Goal: Task Accomplishment & Management: Manage account settings

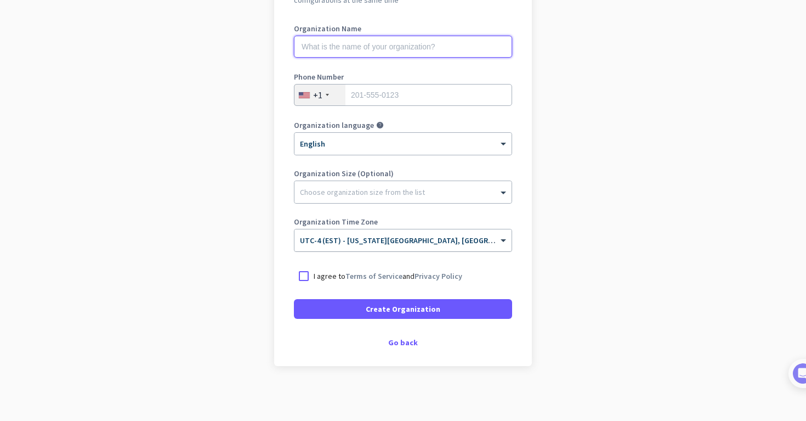
scroll to position [143, 0]
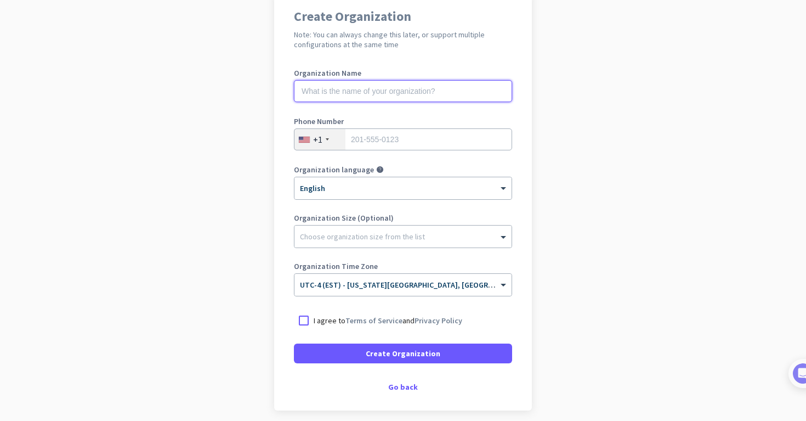
scroll to position [98, 0]
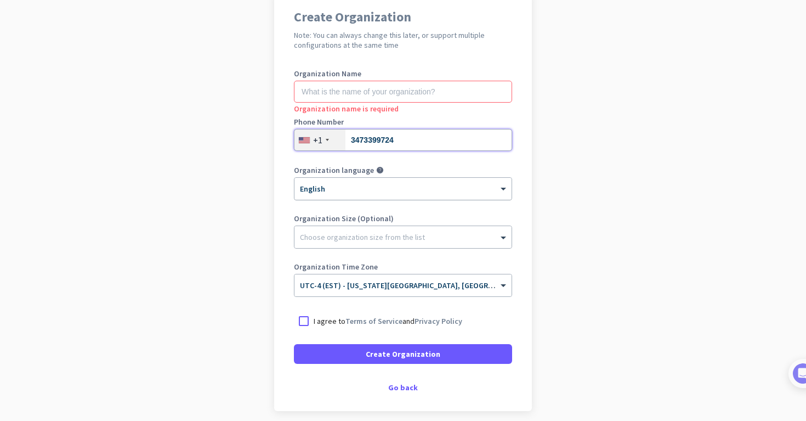
type input "3473399724"
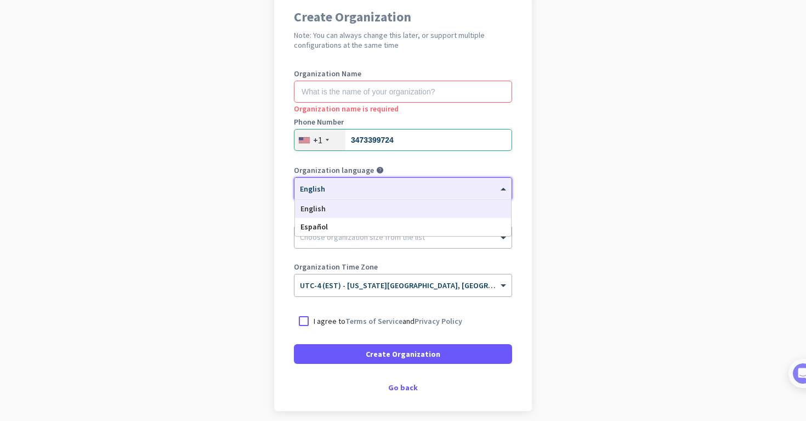
click at [399, 190] on div "× English" at bounding box center [397, 188] width 204 height 9
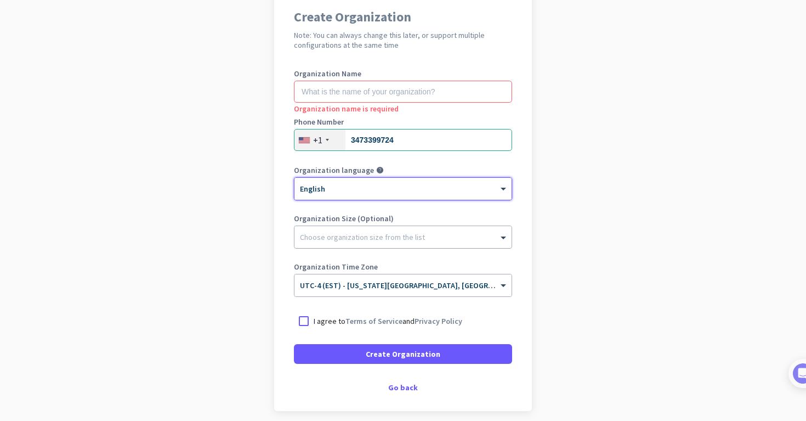
click at [399, 234] on div at bounding box center [403, 234] width 217 height 11
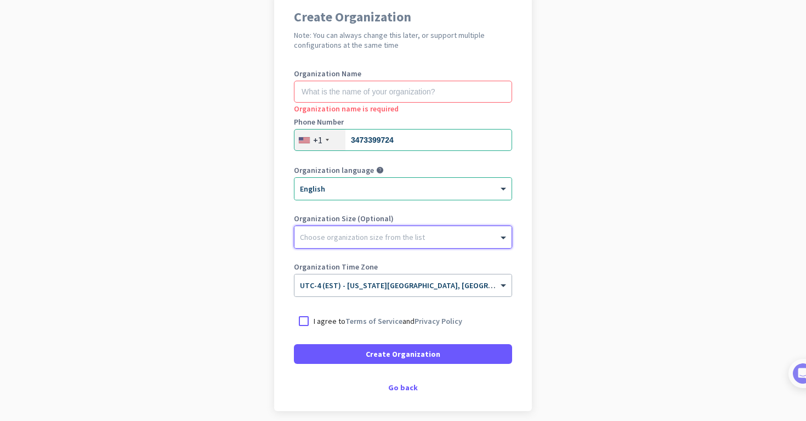
click at [399, 234] on div at bounding box center [403, 234] width 217 height 11
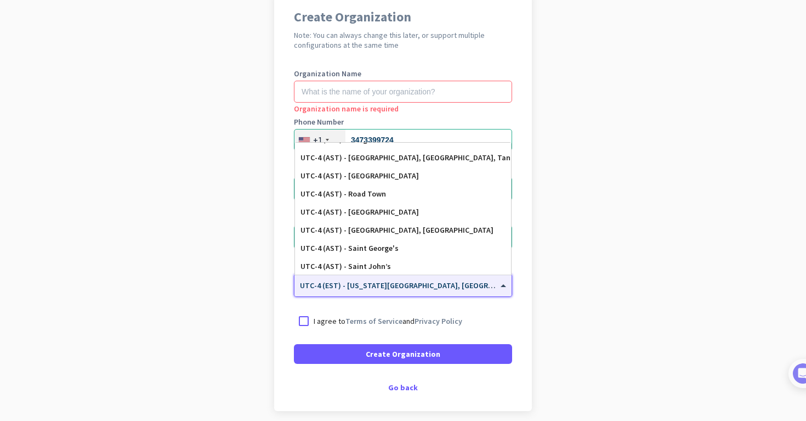
scroll to position [986, 0]
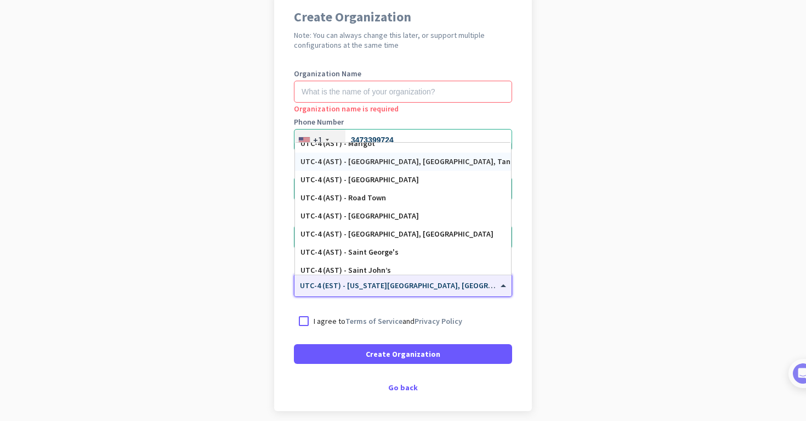
click at [663, 133] on app-onboarding-organization "Create Organization Note: You can always change this later, or support multiple…" at bounding box center [403, 228] width 806 height 475
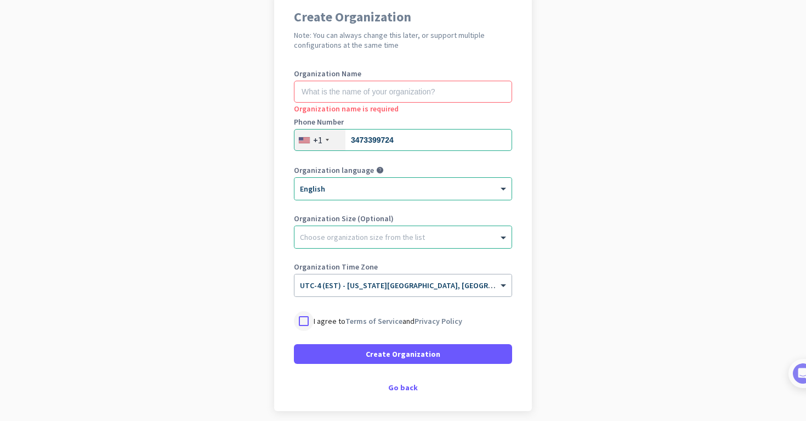
click at [303, 324] on div at bounding box center [304, 321] width 20 height 20
click at [349, 94] on input "text" at bounding box center [403, 92] width 218 height 22
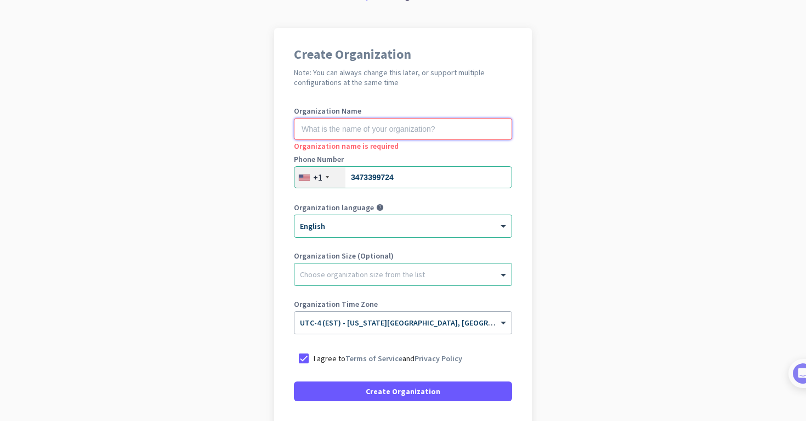
paste input "Project Musina"
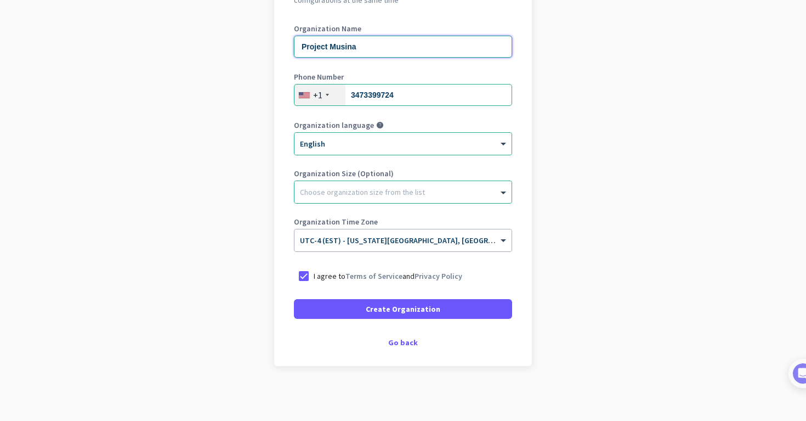
scroll to position [143, 0]
type input "Project Musina"
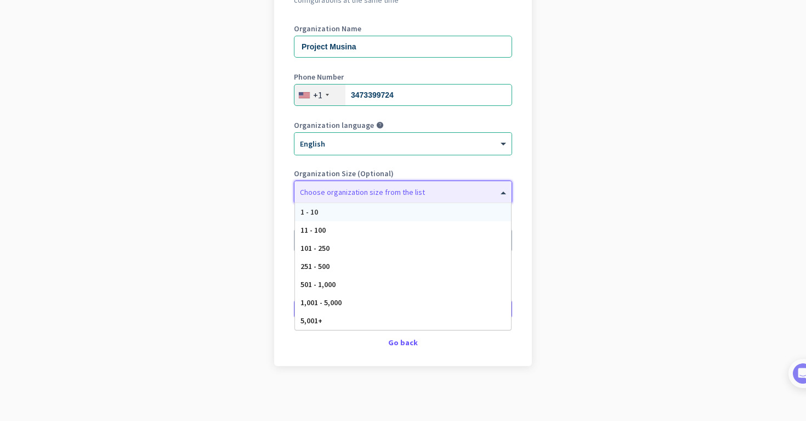
click at [451, 190] on div at bounding box center [403, 189] width 217 height 11
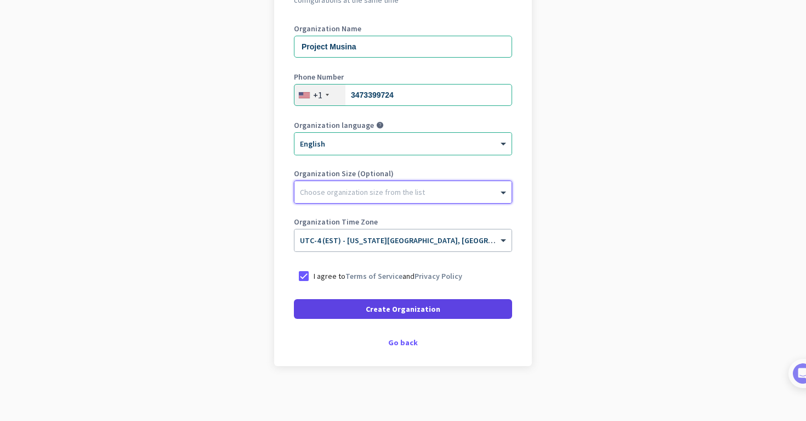
click at [425, 310] on span "Create Organization" at bounding box center [403, 308] width 75 height 11
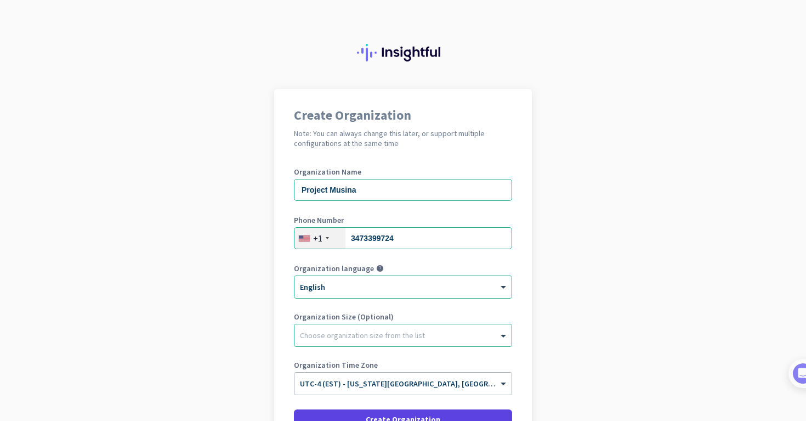
scroll to position [-12, 0]
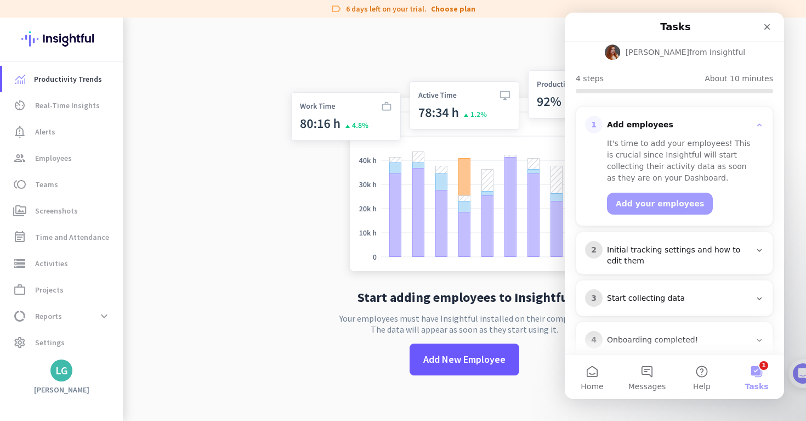
scroll to position [84, 0]
click at [600, 377] on button "Home" at bounding box center [592, 377] width 55 height 44
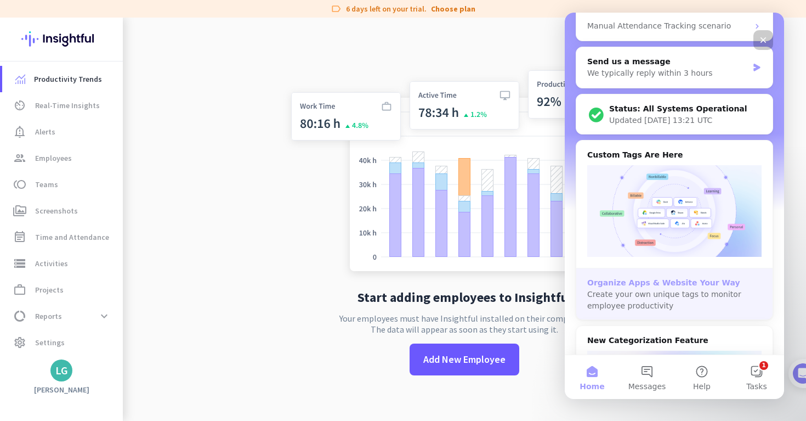
scroll to position [234, 0]
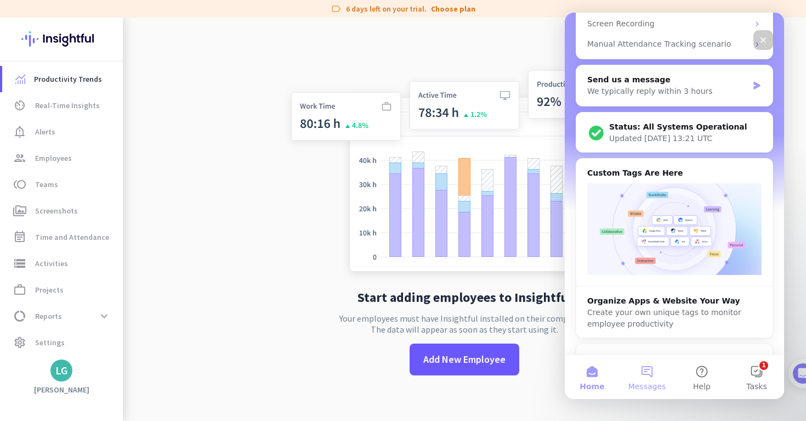
click at [646, 378] on button "Messages" at bounding box center [647, 377] width 55 height 44
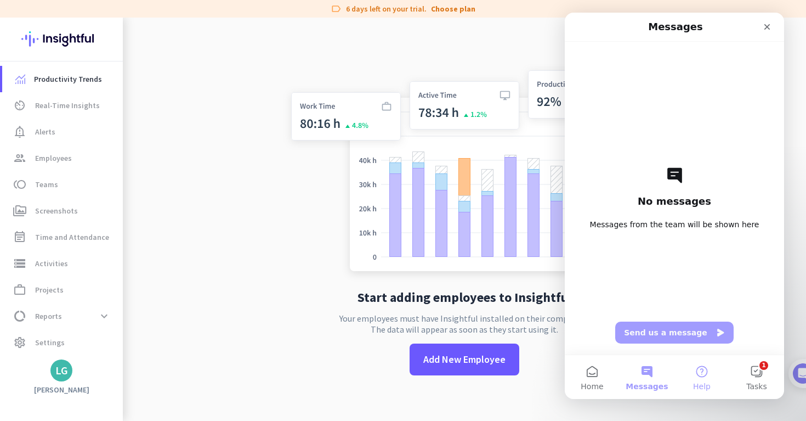
click at [705, 377] on button "Help" at bounding box center [702, 377] width 55 height 44
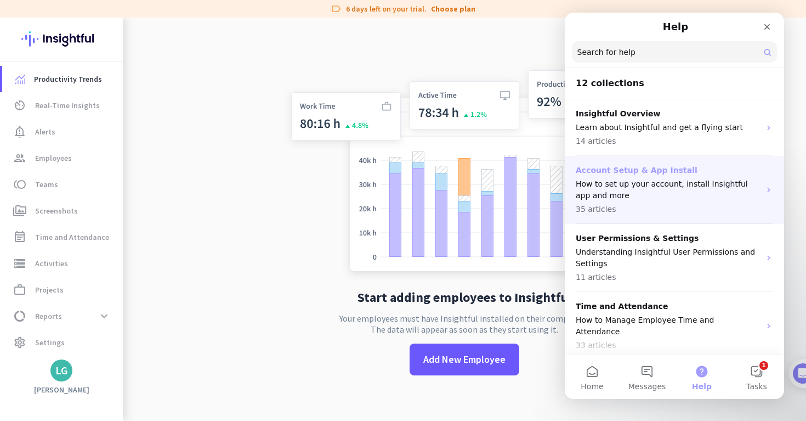
click at [756, 186] on p "How to set up your account, install Insightful app and more" at bounding box center [668, 189] width 184 height 23
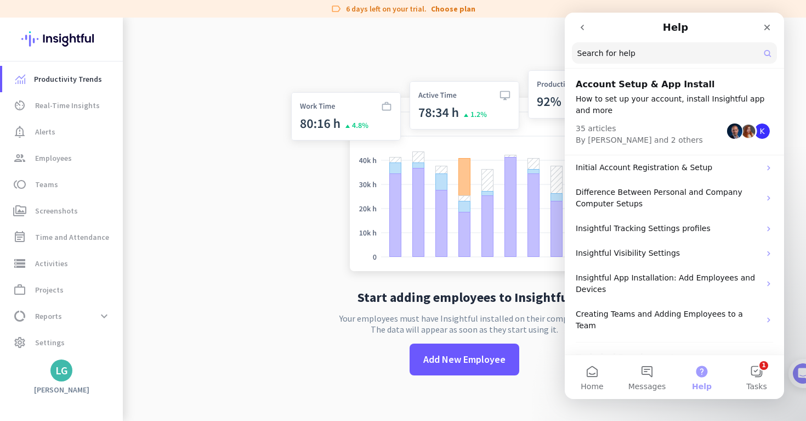
click at [702, 96] on p "How to set up your account, install Insightful app and more" at bounding box center [674, 104] width 197 height 23
click at [642, 96] on p "How to set up your account, install Insightful app and more" at bounding box center [674, 104] width 197 height 23
click at [762, 376] on button "1 Tasks" at bounding box center [757, 377] width 55 height 44
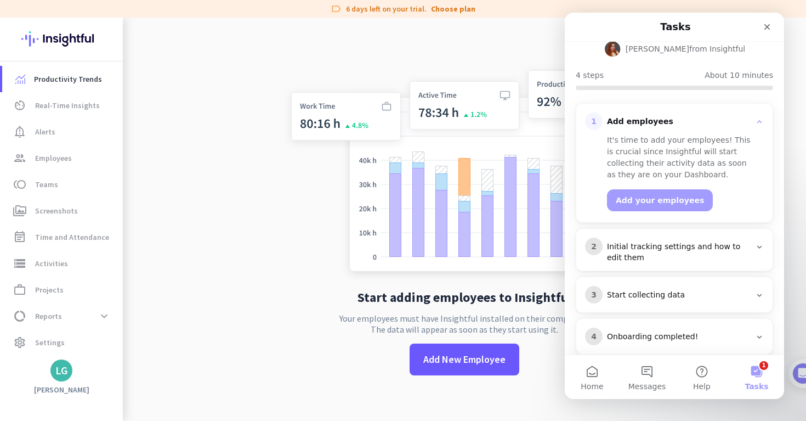
scroll to position [84, 0]
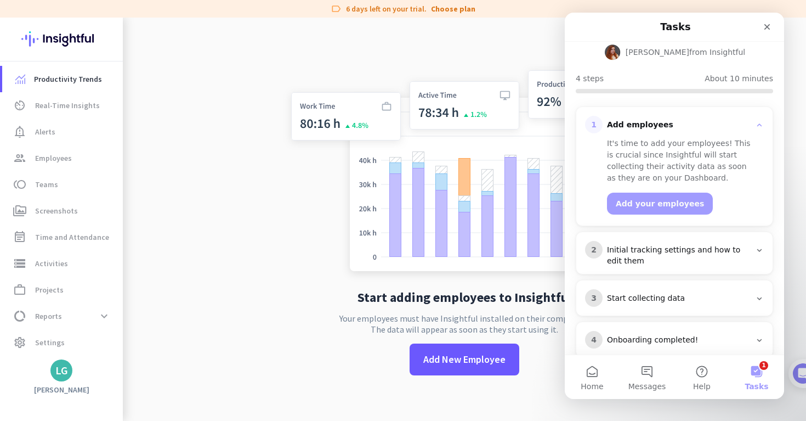
click at [654, 250] on div "2 Initial tracking settings and how to edit them" at bounding box center [675, 253] width 196 height 43
click at [650, 245] on div "Initial tracking settings and how to edit them" at bounding box center [679, 256] width 144 height 22
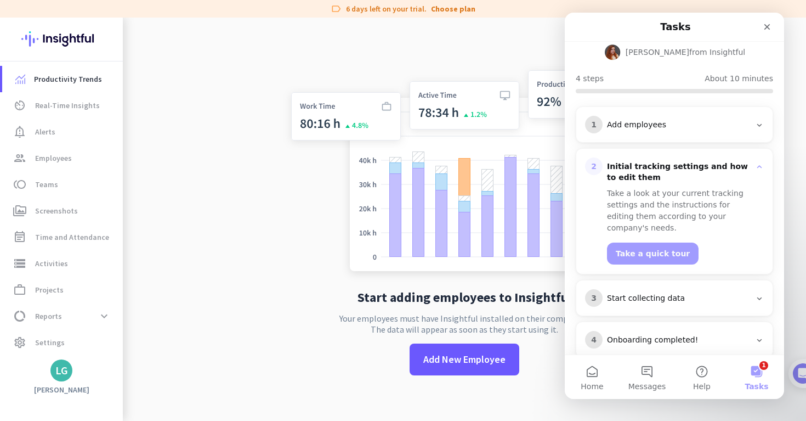
click at [674, 293] on div "Start collecting data" at bounding box center [679, 298] width 144 height 11
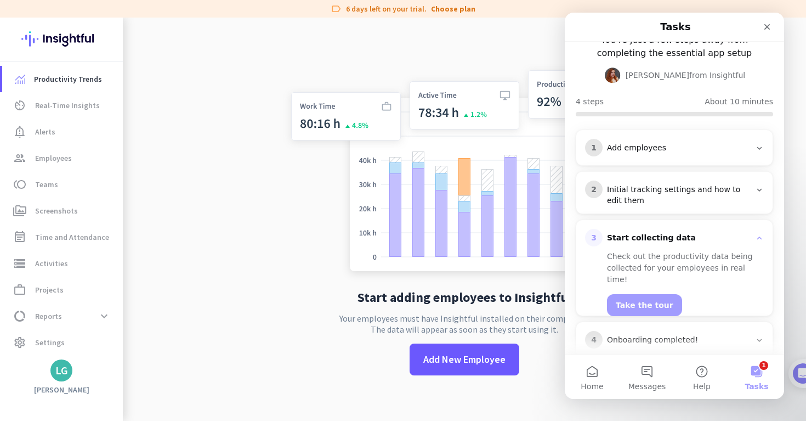
scroll to position [0, 0]
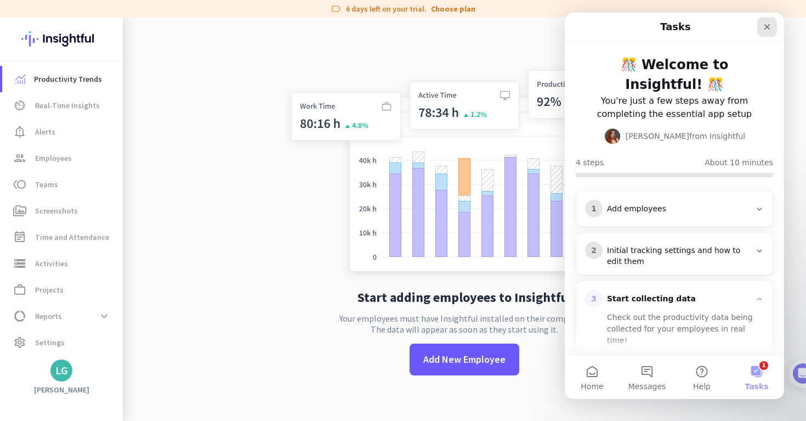
click at [767, 25] on icon "Close" at bounding box center [767, 26] width 9 height 9
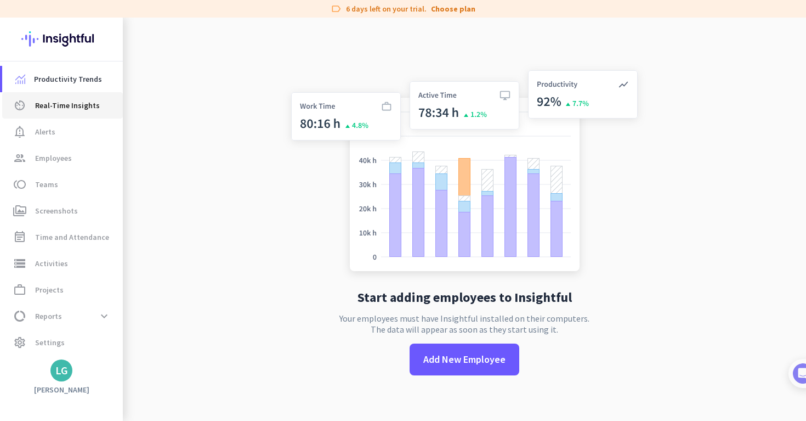
click at [66, 105] on span "Real-Time Insights" at bounding box center [67, 105] width 65 height 13
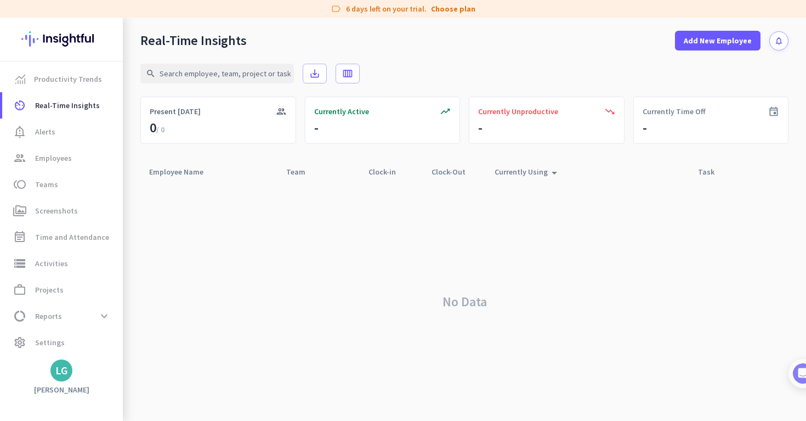
click at [340, 244] on div "No Data" at bounding box center [464, 301] width 648 height 239
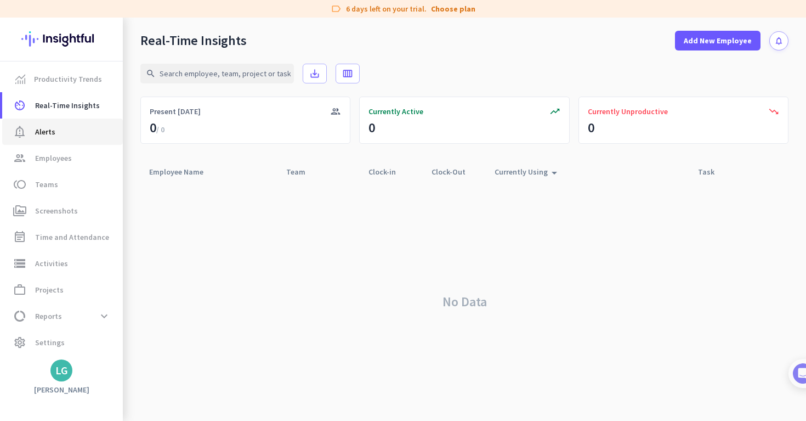
click at [49, 127] on span "Alerts" at bounding box center [45, 131] width 20 height 13
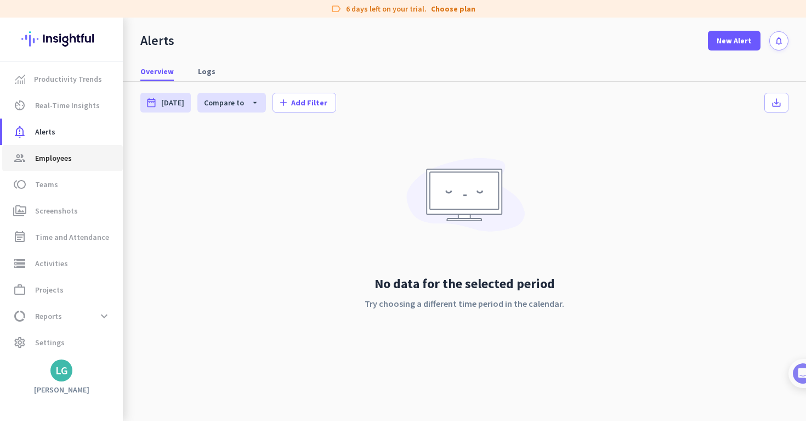
click at [57, 154] on span "Employees" at bounding box center [53, 157] width 37 height 13
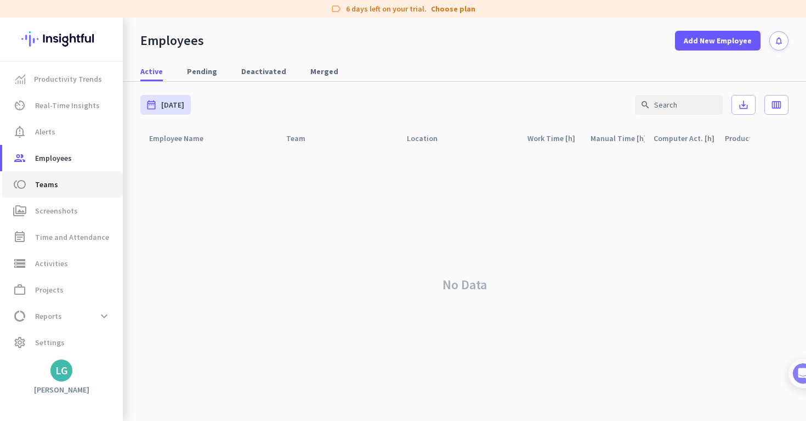
click at [59, 184] on span "toll Teams" at bounding box center [62, 184] width 103 height 13
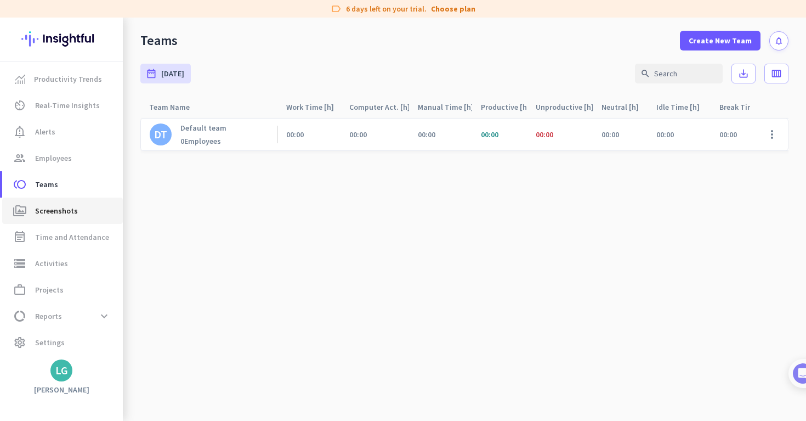
click at [61, 214] on span "Screenshots" at bounding box center [56, 210] width 43 height 13
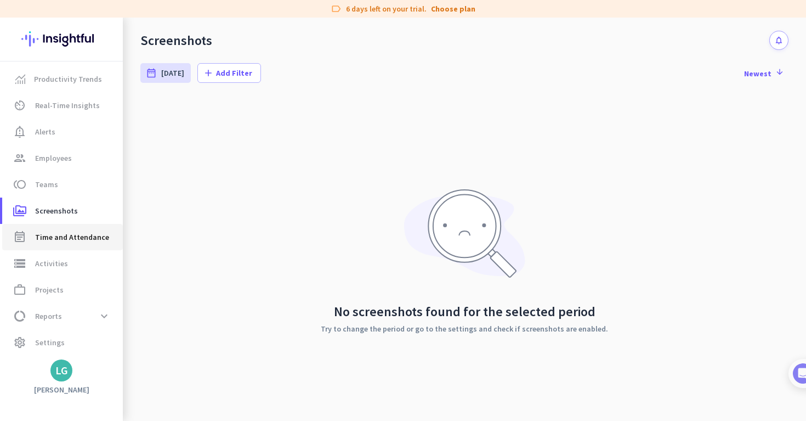
click at [66, 239] on span "Time and Attendance" at bounding box center [72, 236] width 74 height 13
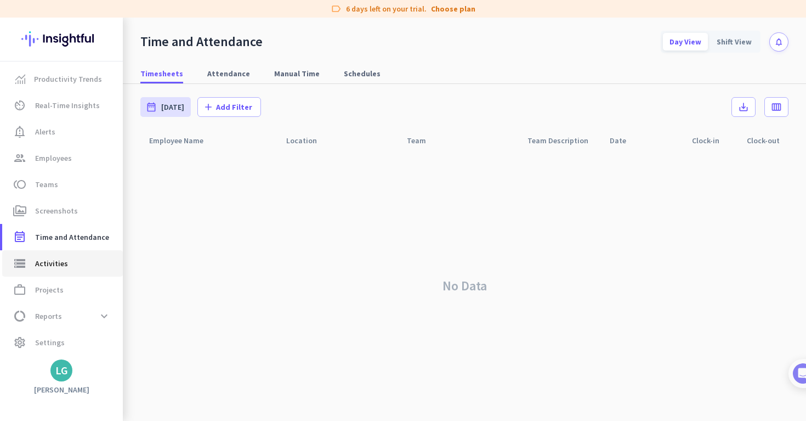
click at [62, 266] on span "Activities" at bounding box center [51, 263] width 33 height 13
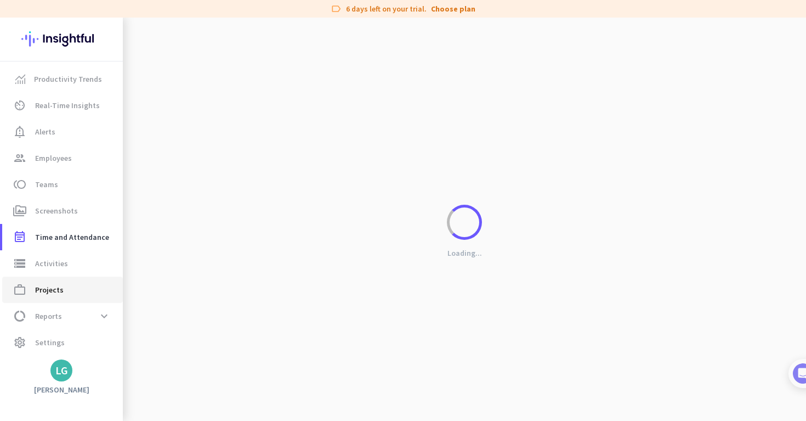
click at [60, 289] on span "Projects" at bounding box center [49, 289] width 29 height 13
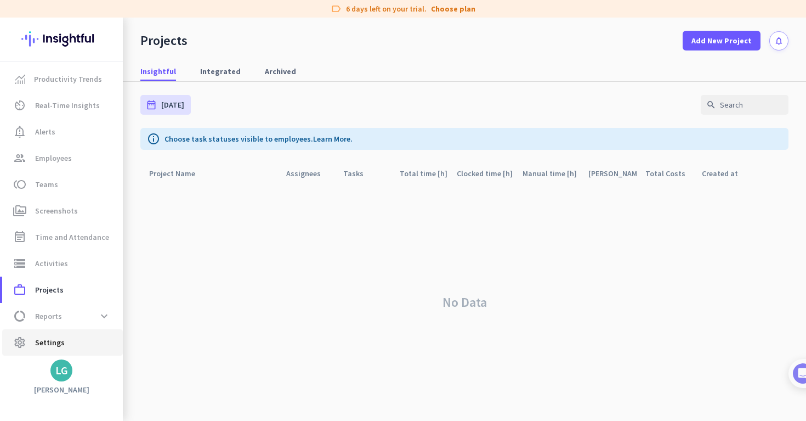
click at [57, 340] on span "Settings" at bounding box center [50, 342] width 30 height 13
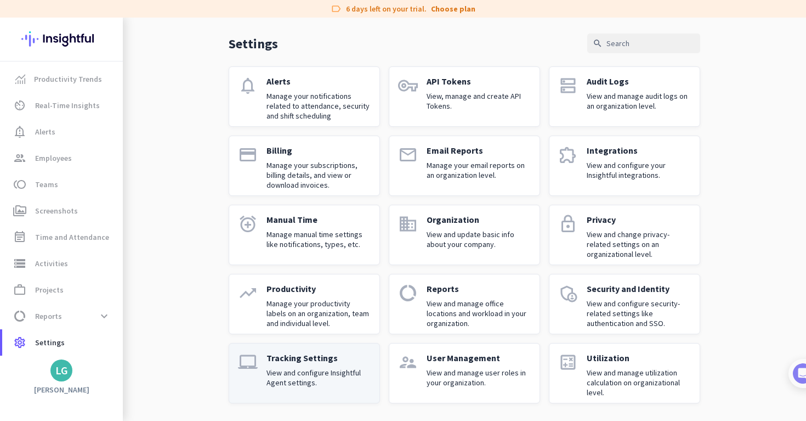
click at [259, 358] on link "laptop_mac Tracking Settings View and configure Insightful Agent settings." at bounding box center [304, 373] width 151 height 60
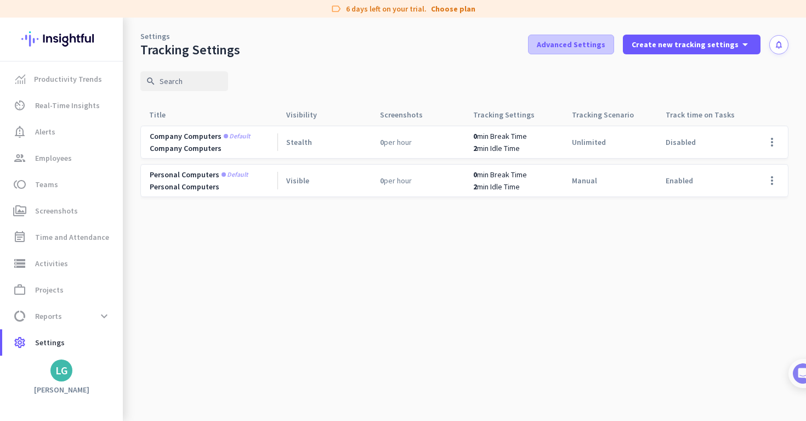
click at [606, 46] on span "Advanced Settings" at bounding box center [571, 44] width 69 height 11
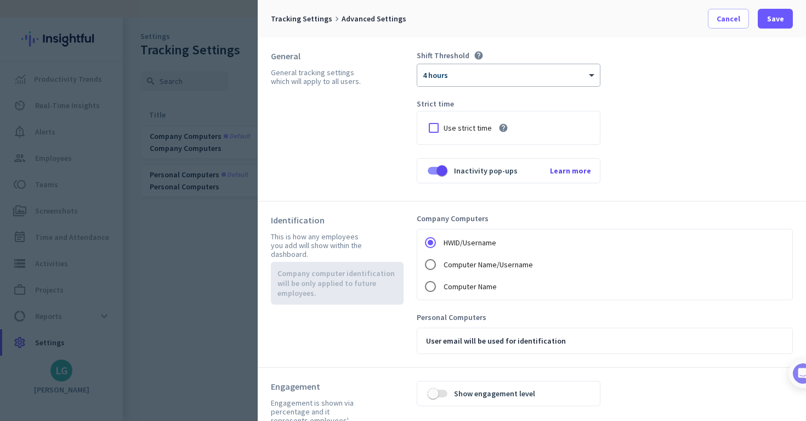
click at [221, 255] on div at bounding box center [403, 210] width 806 height 421
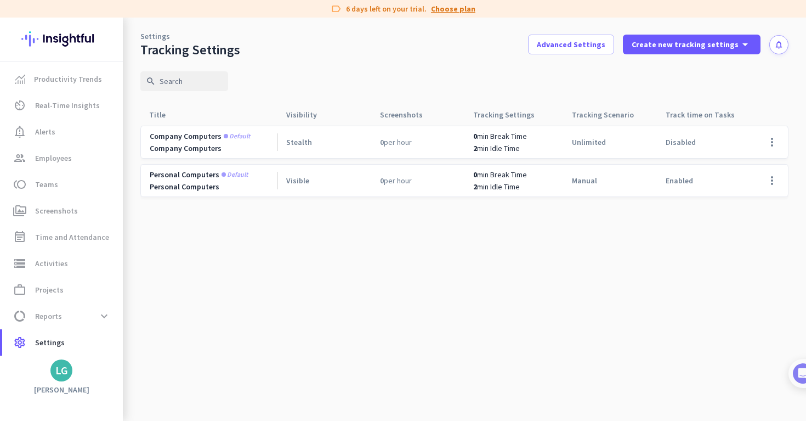
click at [447, 10] on link "Choose plan" at bounding box center [453, 8] width 44 height 11
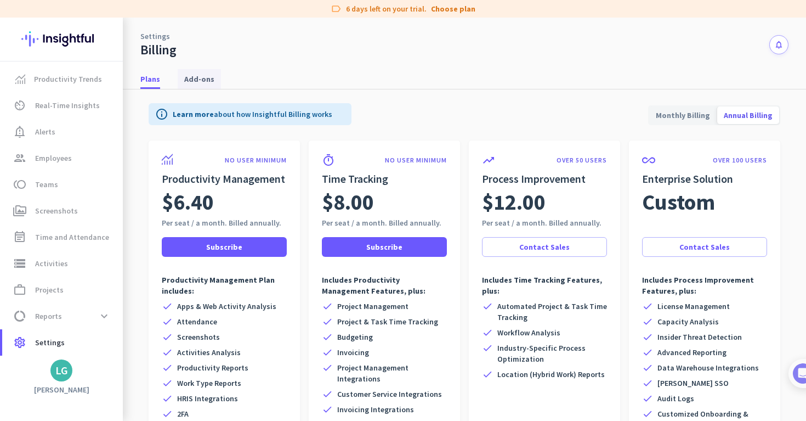
click at [202, 82] on span "Add-ons" at bounding box center [199, 79] width 30 height 11
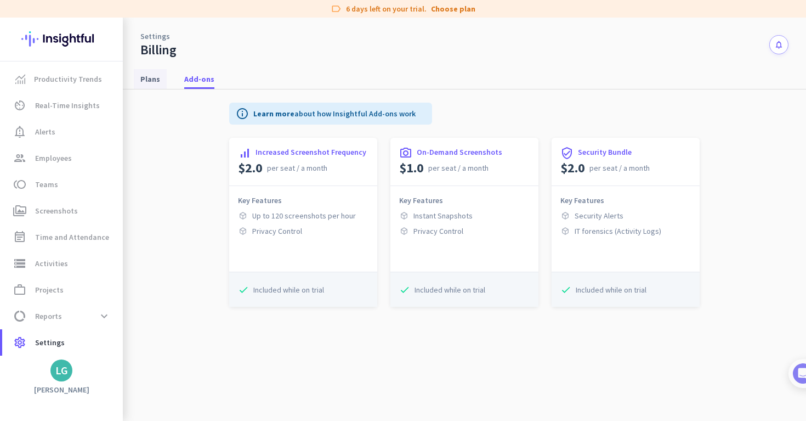
click at [159, 71] on span "Plans" at bounding box center [150, 79] width 20 height 20
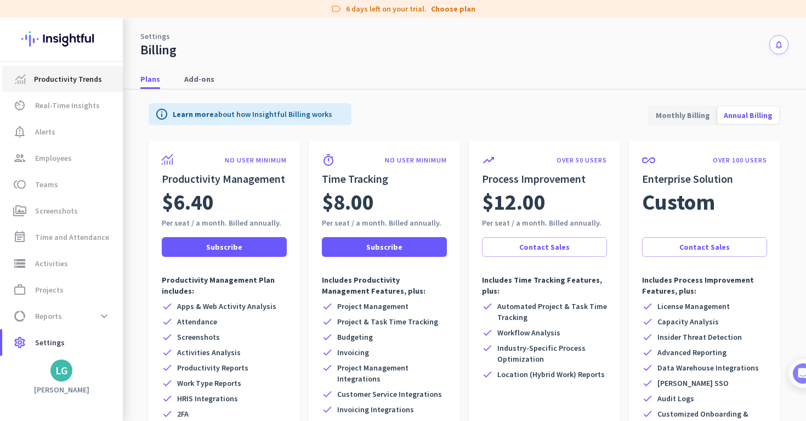
click at [61, 81] on span "Productivity Trends" at bounding box center [68, 78] width 68 height 13
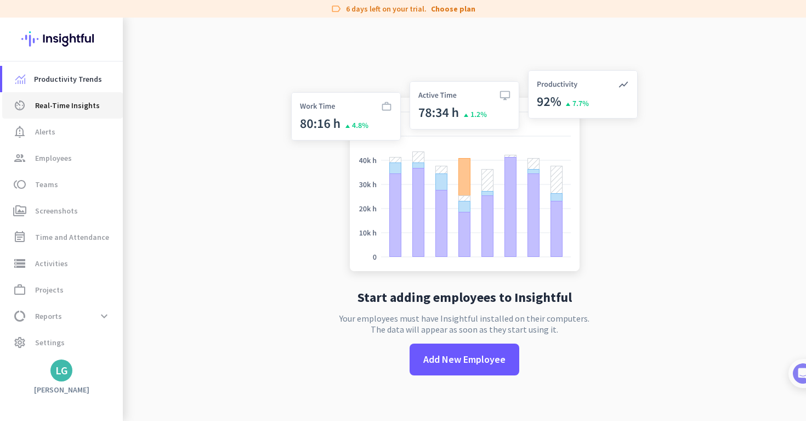
click at [65, 110] on span "Real-Time Insights" at bounding box center [67, 105] width 65 height 13
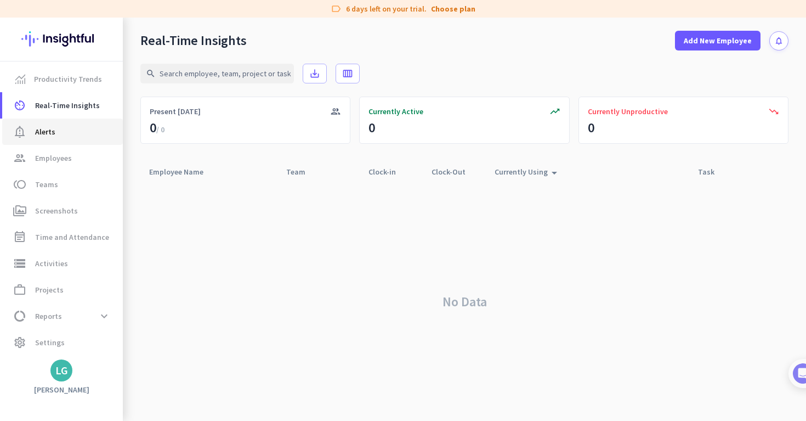
click at [52, 137] on span "Alerts" at bounding box center [45, 131] width 20 height 13
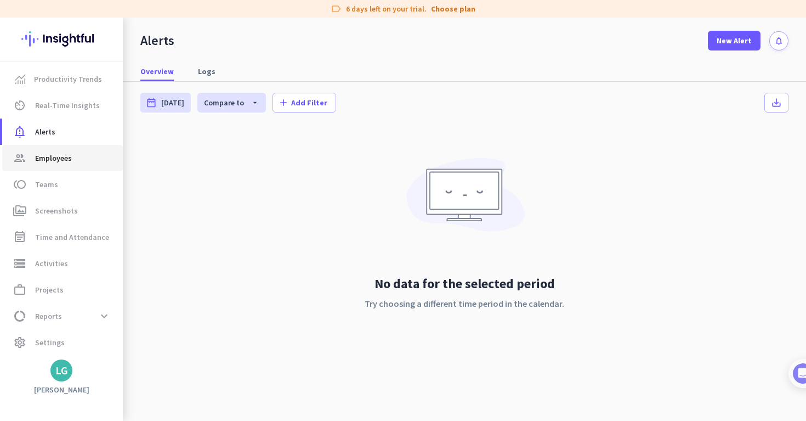
click at [53, 161] on span "Employees" at bounding box center [53, 157] width 37 height 13
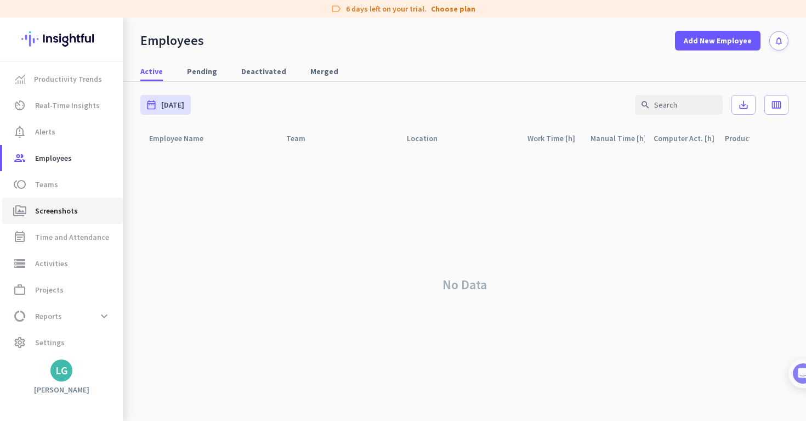
click at [57, 201] on link "perm_media Screenshots" at bounding box center [62, 210] width 121 height 26
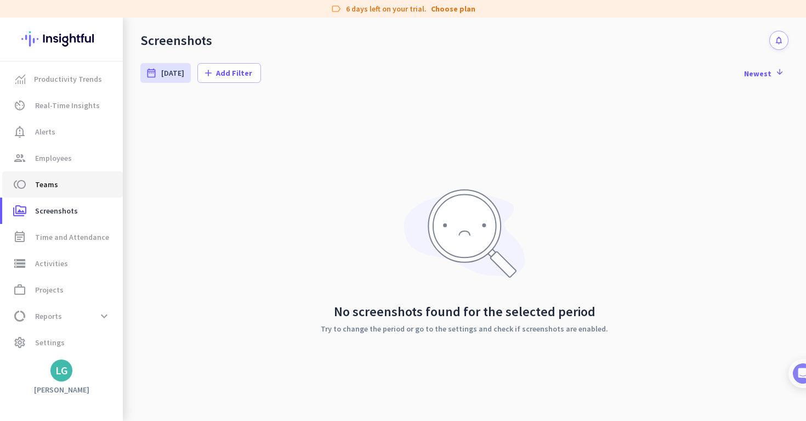
click at [51, 184] on span "Teams" at bounding box center [46, 184] width 23 height 13
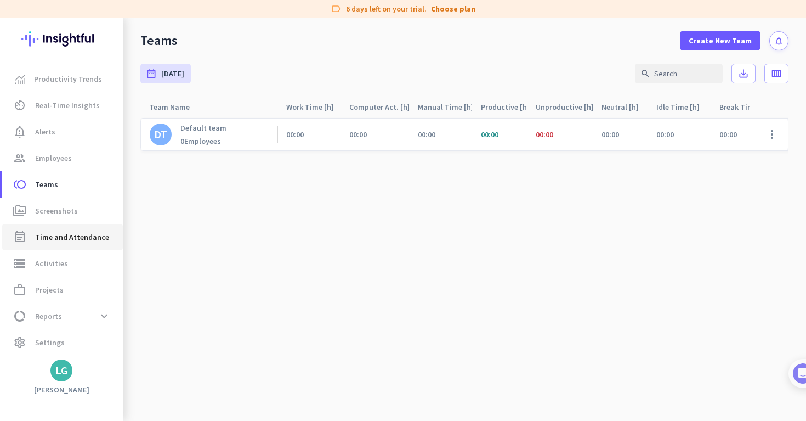
click at [56, 234] on span "Time and Attendance" at bounding box center [72, 236] width 74 height 13
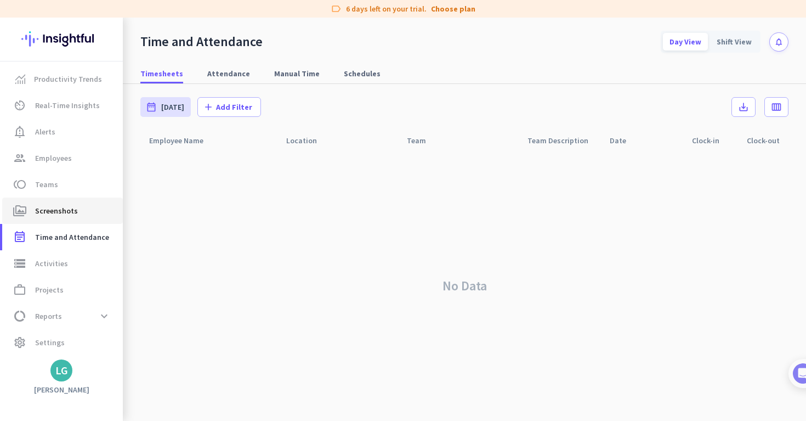
click at [58, 206] on span "Screenshots" at bounding box center [56, 210] width 43 height 13
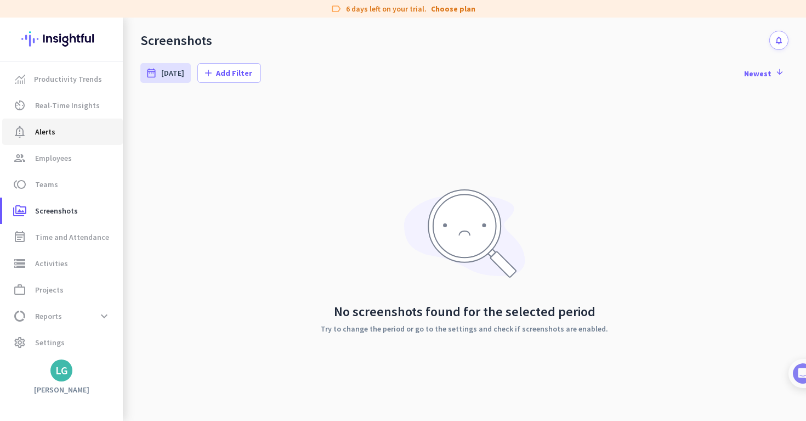
click at [52, 140] on link "notification_important Alerts" at bounding box center [62, 131] width 121 height 26
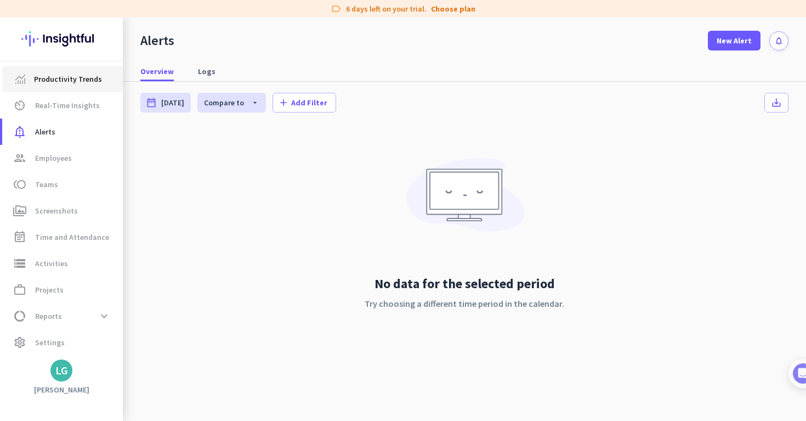
click at [62, 75] on span "Productivity Trends" at bounding box center [68, 78] width 68 height 13
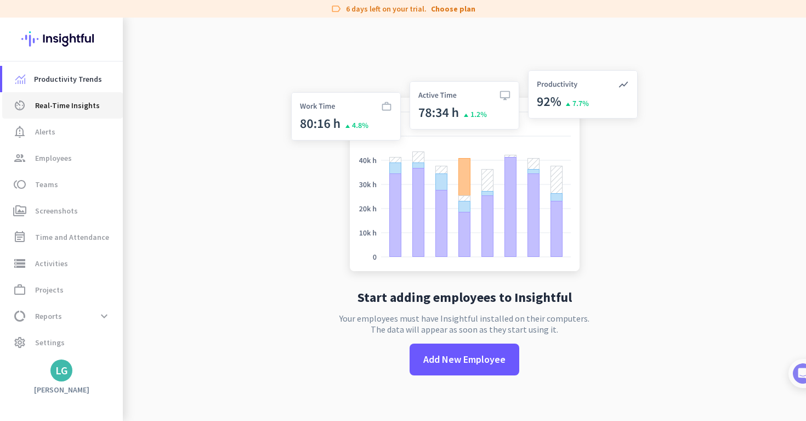
click at [67, 107] on span "Real-Time Insights" at bounding box center [67, 105] width 65 height 13
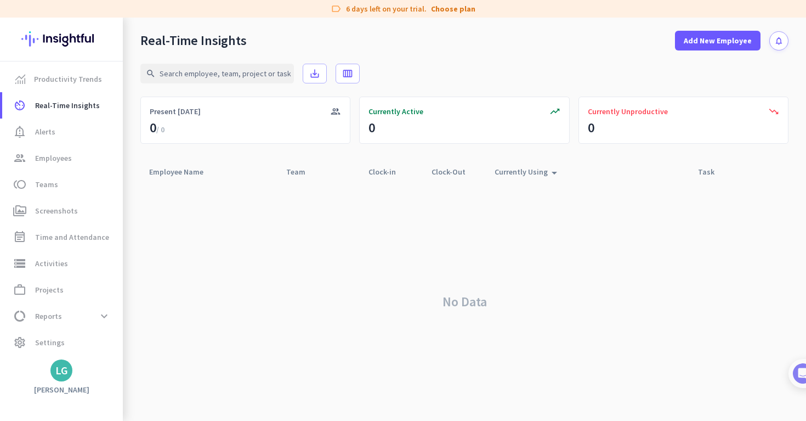
click at [60, 381] on div "Productivity Trends av_timer Real-Time Insights notification_important Alerts g…" at bounding box center [61, 219] width 123 height 403
click at [49, 338] on span "Settings" at bounding box center [50, 342] width 30 height 13
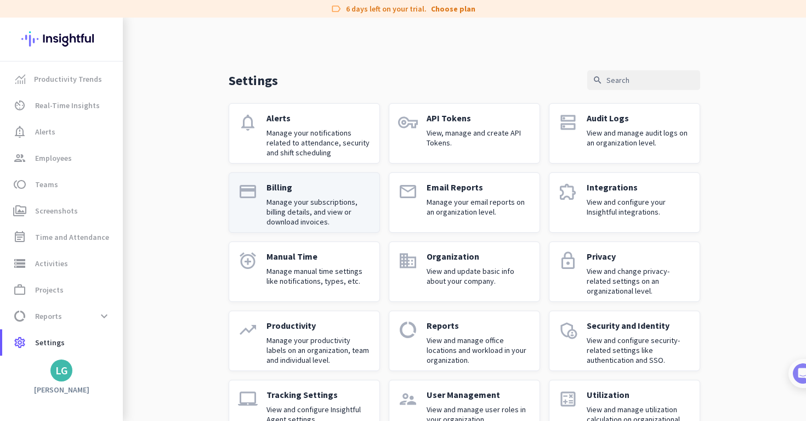
scroll to position [7, 0]
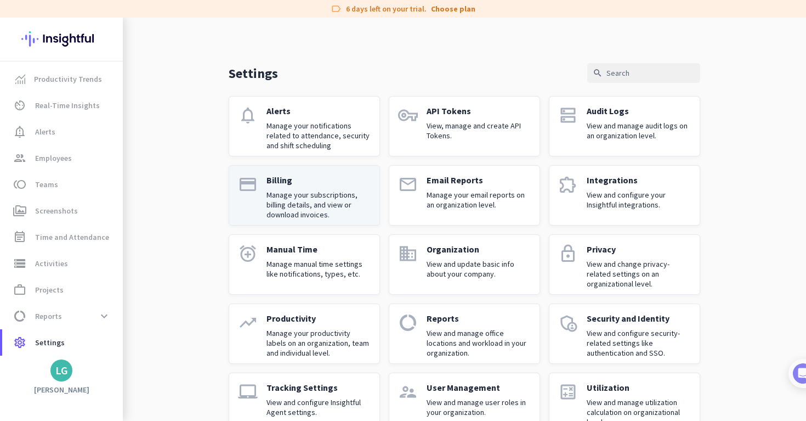
click at [316, 210] on p "Manage your subscriptions, billing details, and view or download invoices." at bounding box center [319, 205] width 104 height 30
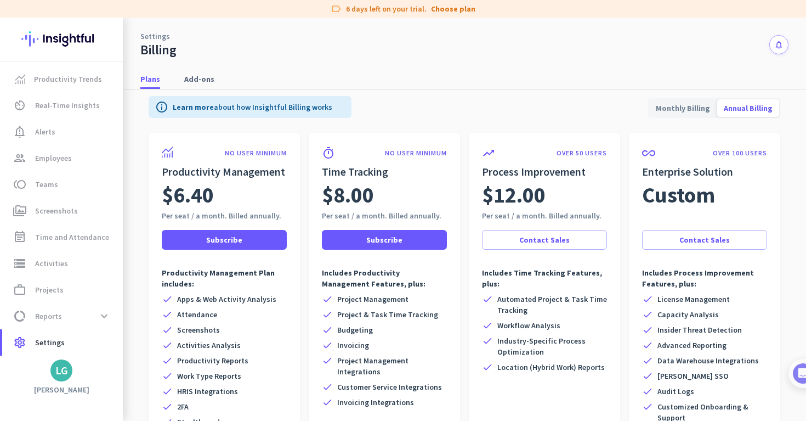
click at [162, 107] on icon "info" at bounding box center [161, 106] width 13 height 13
click at [160, 108] on icon "info" at bounding box center [161, 106] width 13 height 13
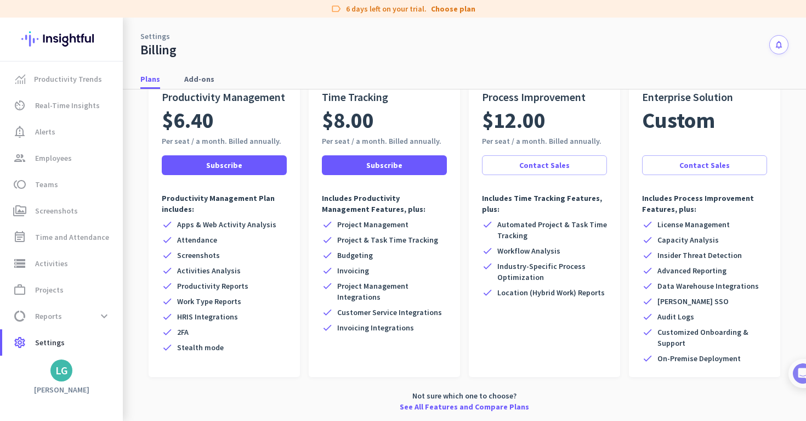
scroll to position [82, 0]
click at [779, 45] on icon "notifications" at bounding box center [779, 44] width 9 height 9
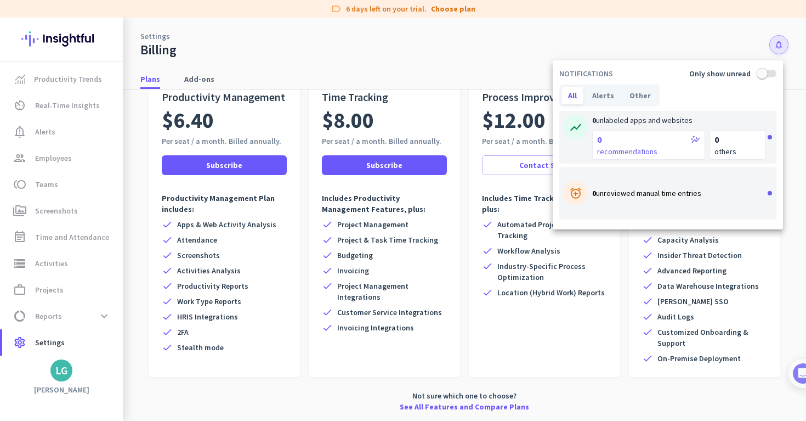
click at [779, 44] on div at bounding box center [403, 210] width 806 height 421
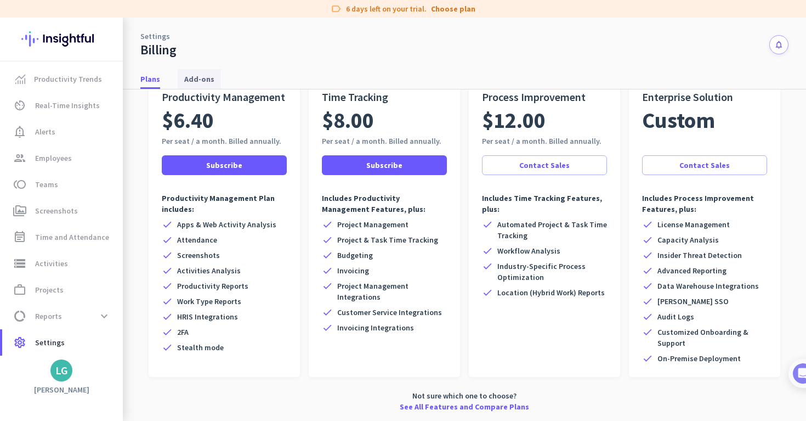
click at [206, 77] on span "Add-ons" at bounding box center [199, 79] width 30 height 11
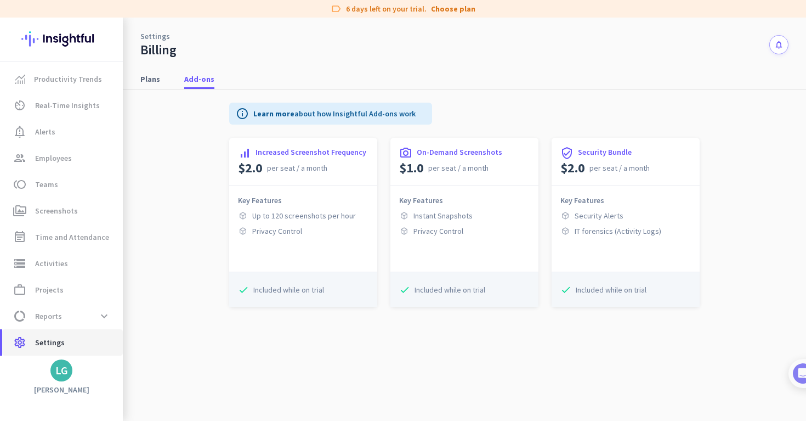
click at [54, 347] on span "Settings" at bounding box center [50, 342] width 30 height 13
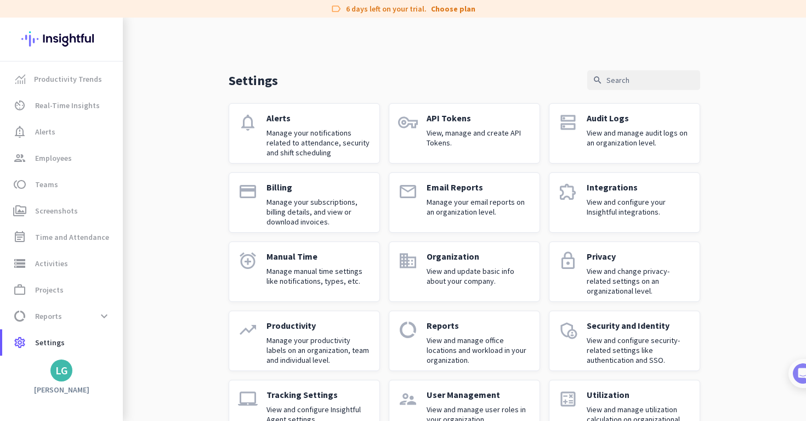
click at [83, 39] on img at bounding box center [61, 39] width 80 height 43
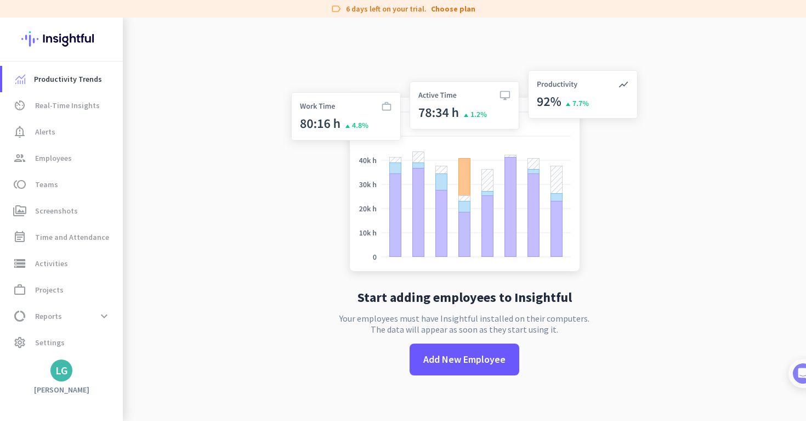
click at [710, 101] on app-no-employees "Start adding employees to Insightful Your employees must have Insightful instal…" at bounding box center [464, 228] width 683 height 421
click at [53, 347] on span "Settings" at bounding box center [50, 342] width 30 height 13
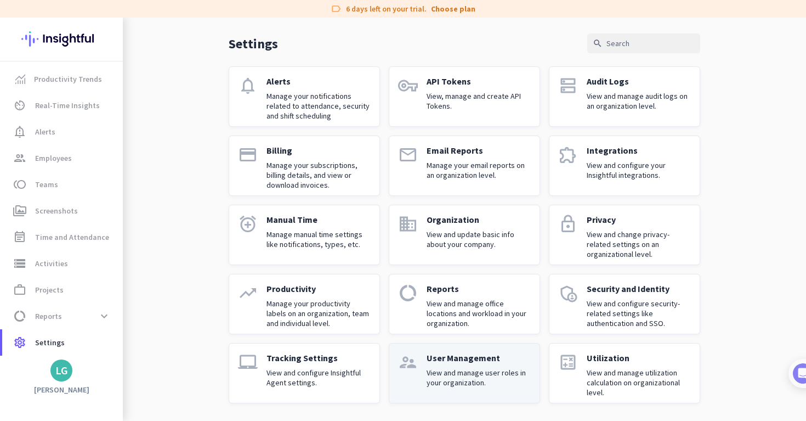
scroll to position [37, 0]
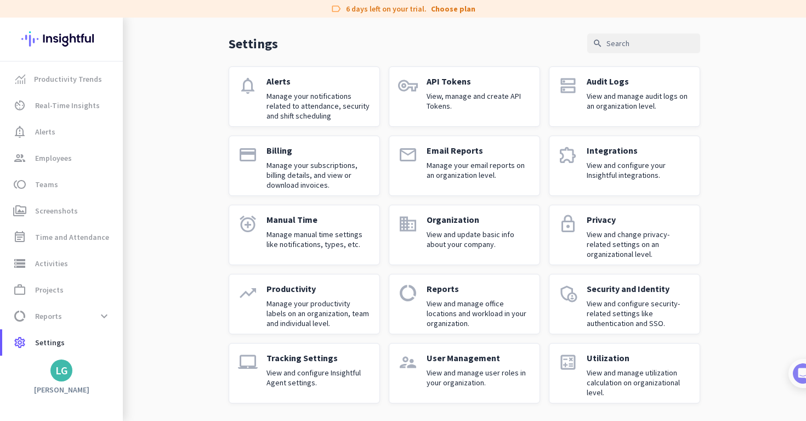
click at [67, 368] on div "LG" at bounding box center [61, 370] width 22 height 22
click at [121, 288] on span "Personal Settings" at bounding box center [120, 290] width 66 height 10
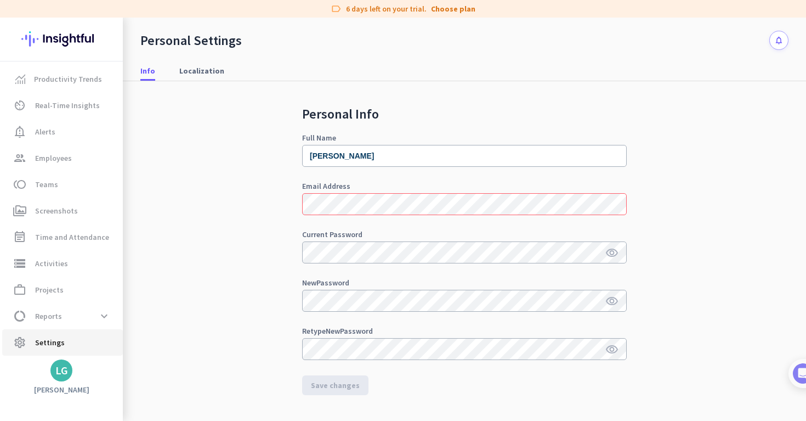
click at [54, 345] on span "Settings" at bounding box center [50, 342] width 30 height 13
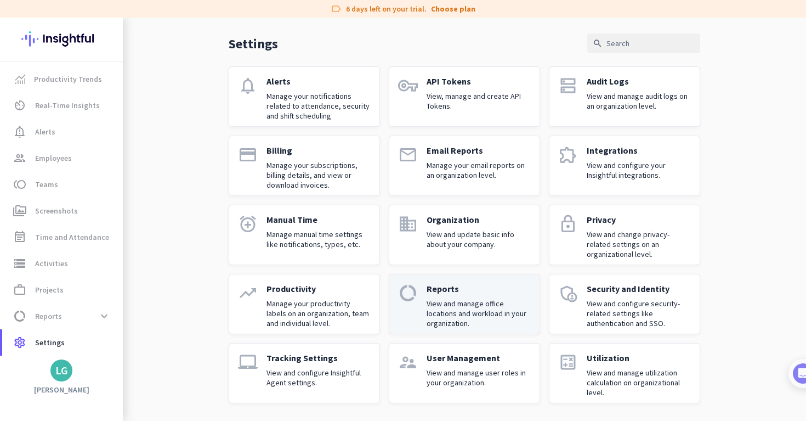
scroll to position [37, 0]
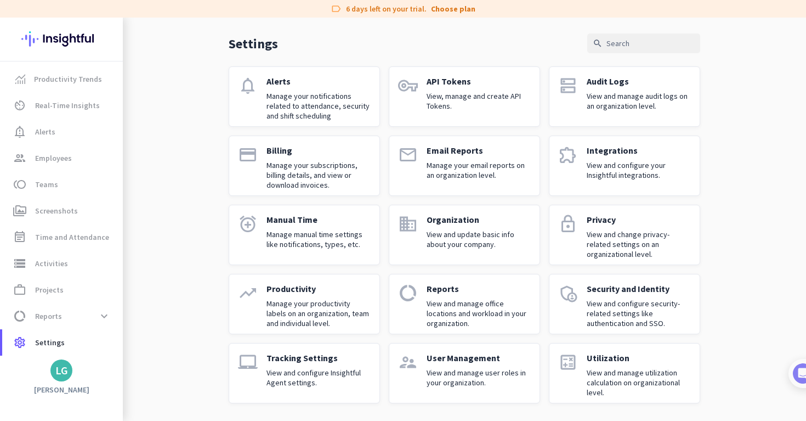
click at [63, 372] on div "LG" at bounding box center [61, 370] width 13 height 11
click at [98, 332] on span "Help" at bounding box center [120, 330] width 66 height 10
click at [78, 75] on span "Productivity Trends" at bounding box center [68, 78] width 68 height 13
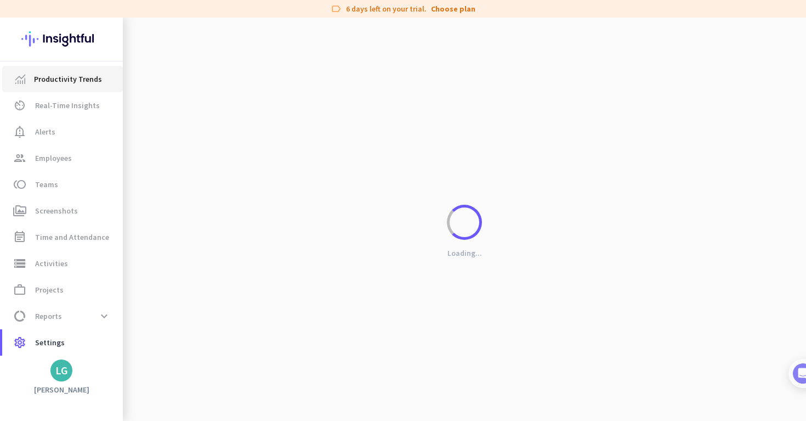
scroll to position [18, 0]
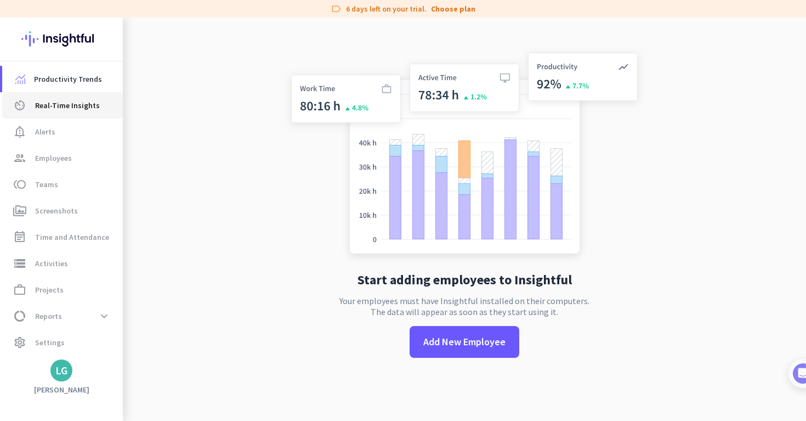
click at [77, 105] on span "Real-Time Insights" at bounding box center [67, 105] width 65 height 13
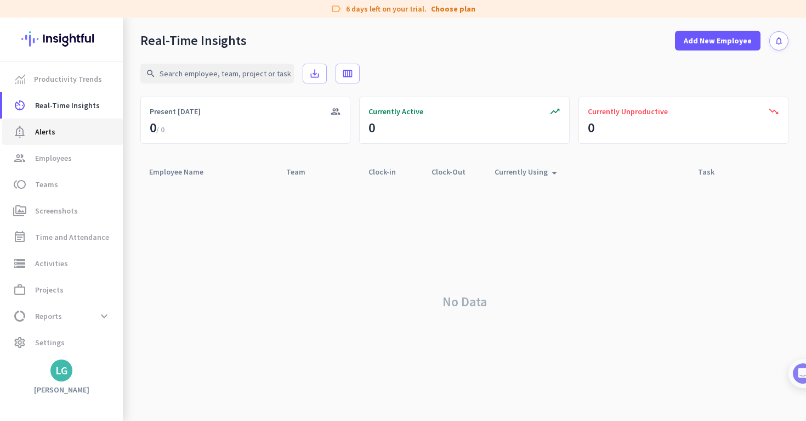
click at [65, 135] on span "notification_important Alerts" at bounding box center [62, 131] width 103 height 13
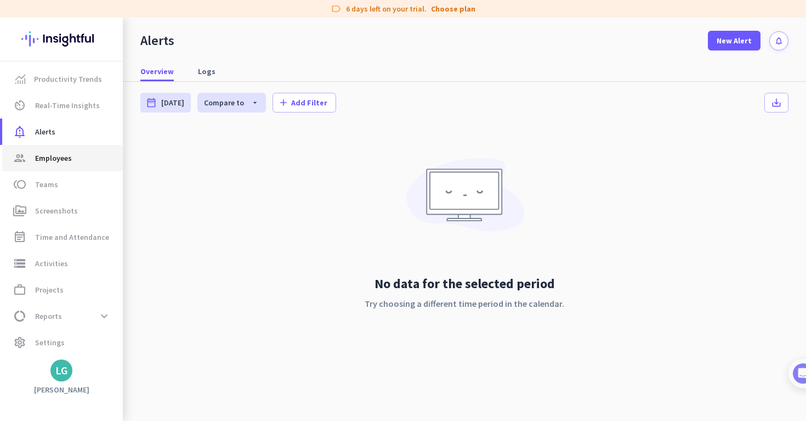
click at [62, 160] on span "Employees" at bounding box center [53, 157] width 37 height 13
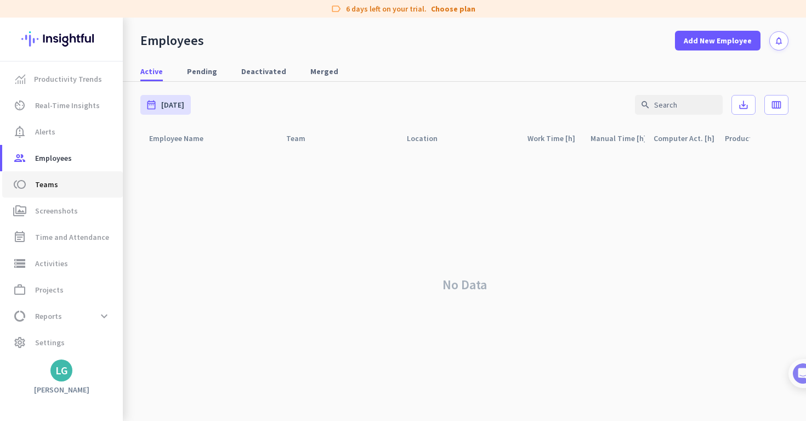
click at [61, 196] on link "toll Teams" at bounding box center [62, 184] width 121 height 26
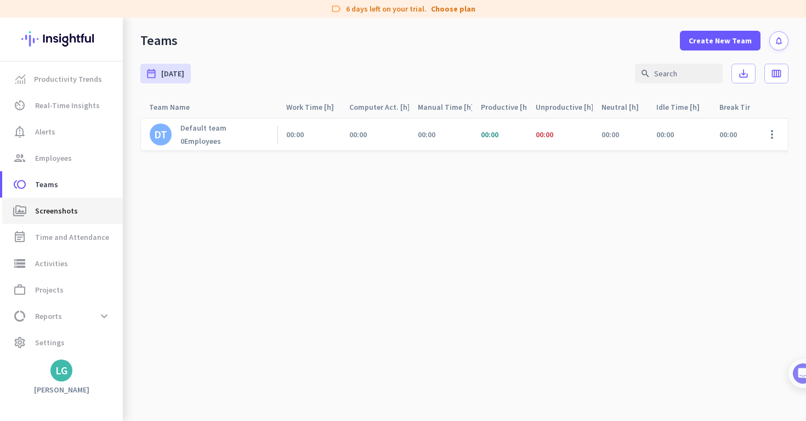
click at [60, 220] on link "perm_media Screenshots" at bounding box center [62, 210] width 121 height 26
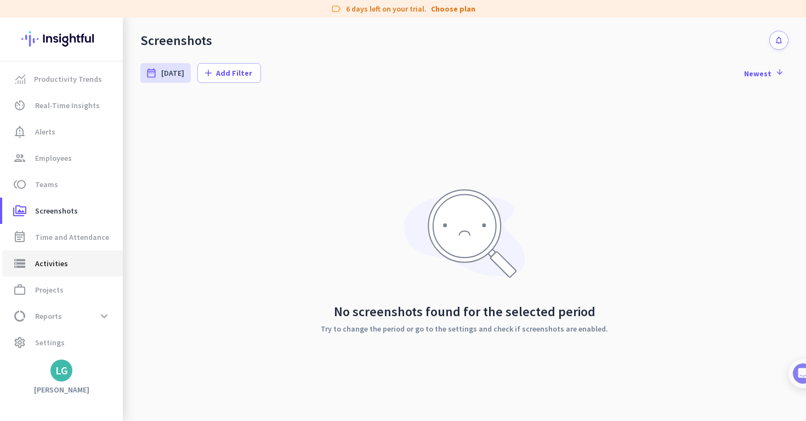
click at [60, 251] on link "storage Activities" at bounding box center [62, 263] width 121 height 26
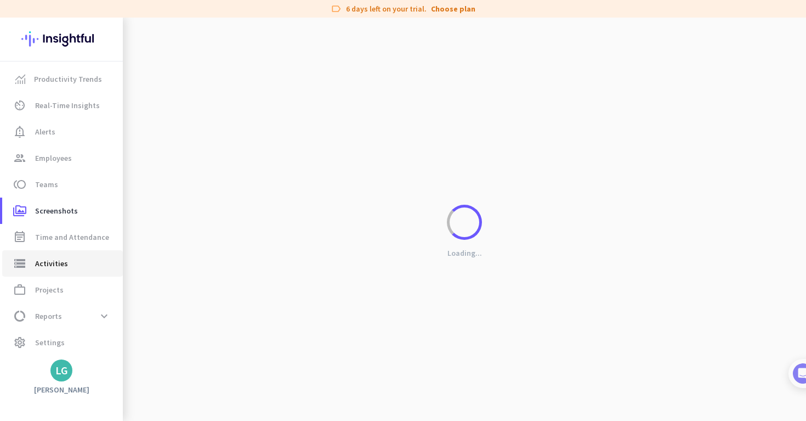
type input "Wed, Sep 17"
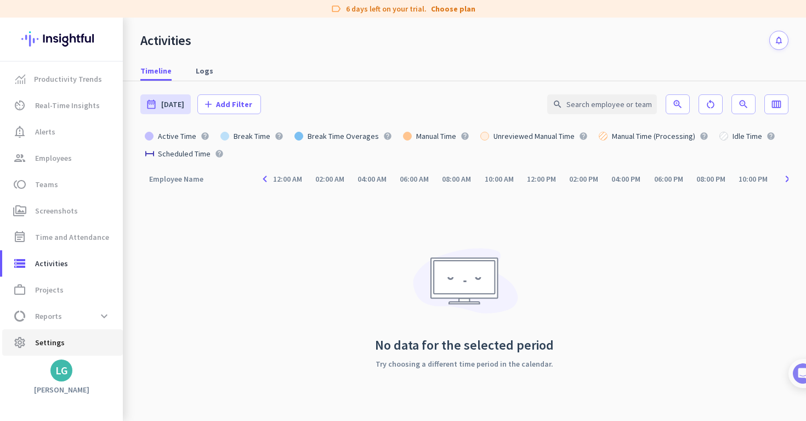
click at [46, 340] on span "Settings" at bounding box center [50, 342] width 30 height 13
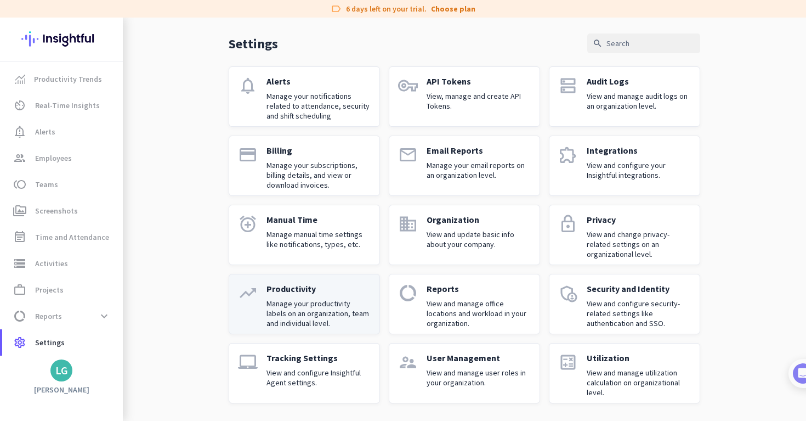
scroll to position [37, 0]
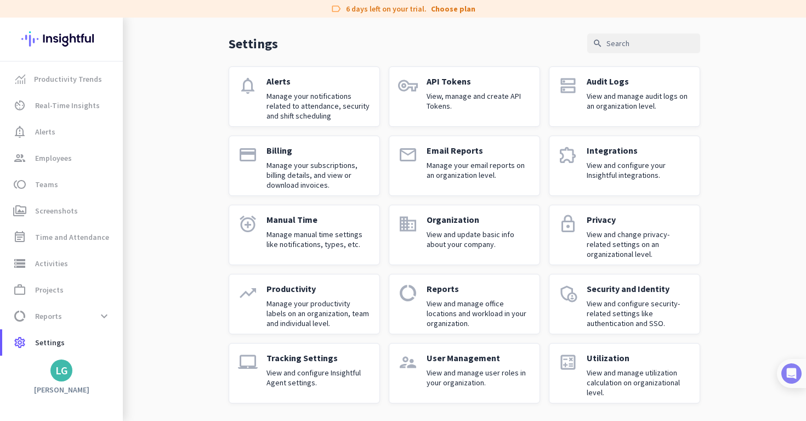
click at [796, 375] on img at bounding box center [792, 373] width 20 height 20
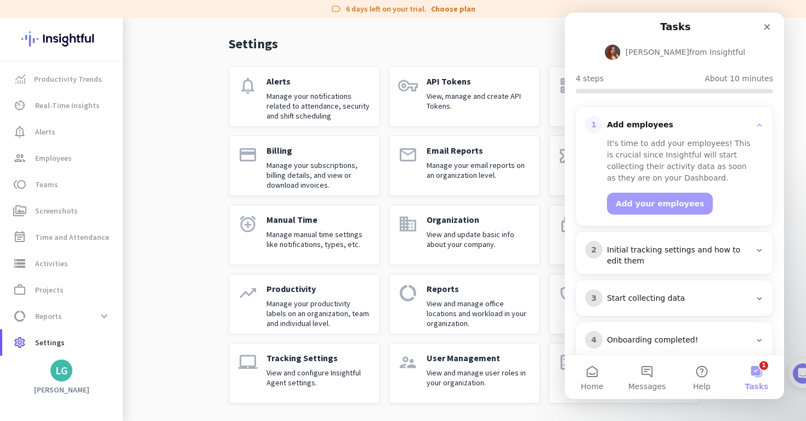
scroll to position [84, 0]
click at [649, 387] on span "Messages" at bounding box center [648, 386] width 38 height 8
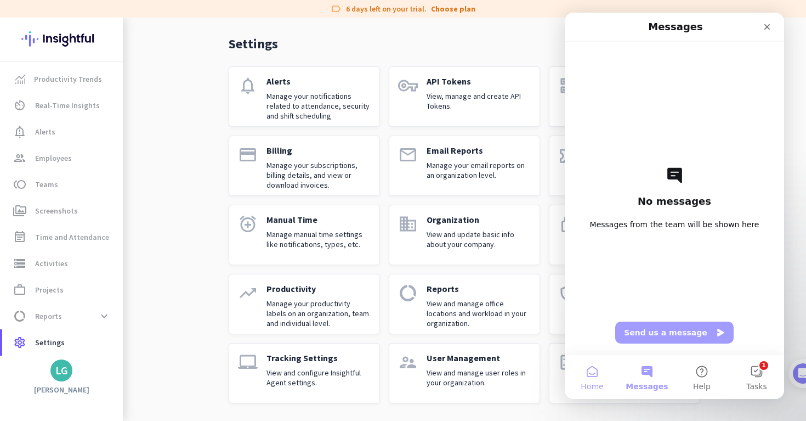
click at [586, 375] on button "Home" at bounding box center [592, 377] width 55 height 44
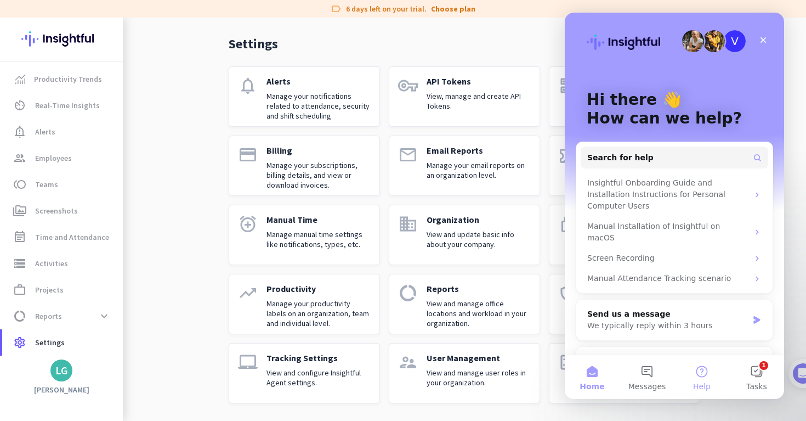
click at [700, 374] on button "Help" at bounding box center [702, 377] width 55 height 44
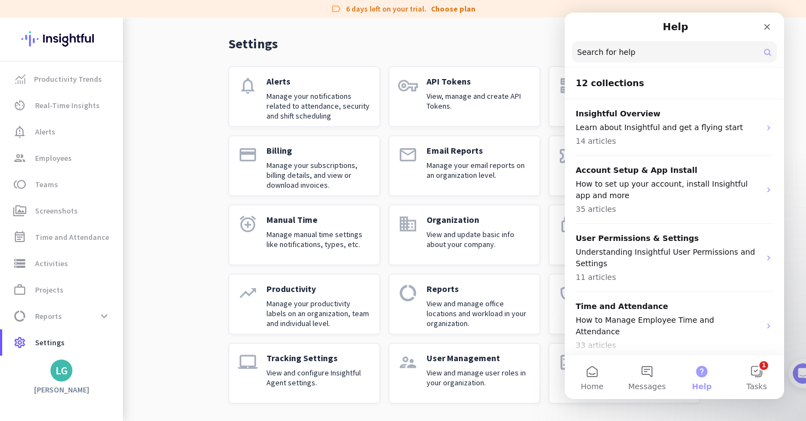
click at [798, 31] on div "Settings search notifications Alerts Manage your notifications related to atten…" at bounding box center [464, 201] width 683 height 440
click at [69, 382] on div "Productivity Trends av_timer Real-Time Insights notification_important Alerts g…" at bounding box center [61, 219] width 123 height 403
click at [56, 375] on div "LG" at bounding box center [61, 370] width 13 height 11
click at [56, 374] on div at bounding box center [403, 210] width 806 height 421
click at [56, 374] on div "LG" at bounding box center [61, 370] width 13 height 11
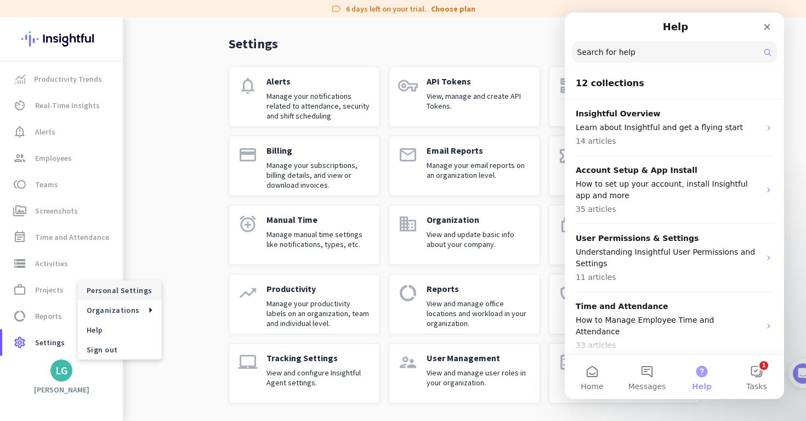
click at [109, 292] on span "Personal Settings" at bounding box center [120, 290] width 66 height 10
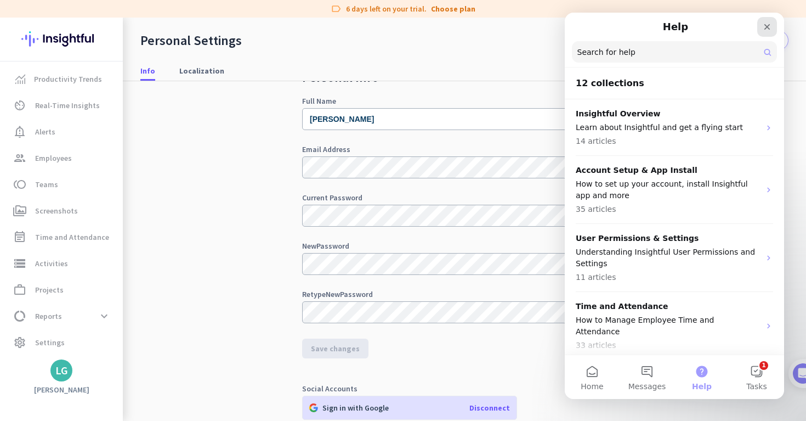
click at [766, 22] on icon "Close" at bounding box center [767, 26] width 9 height 9
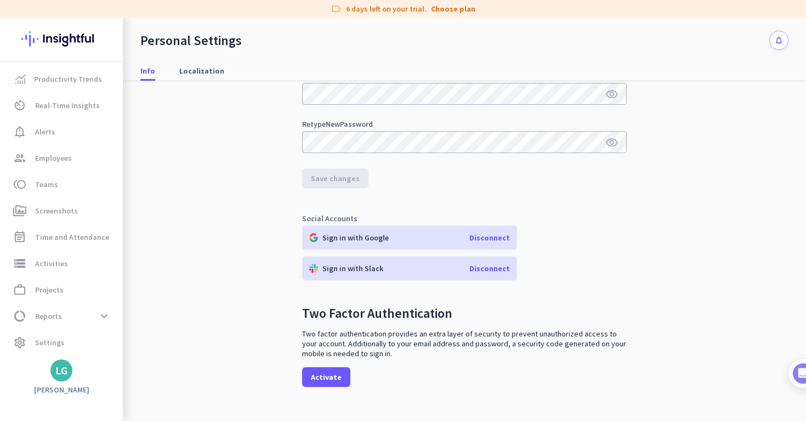
scroll to position [209, 0]
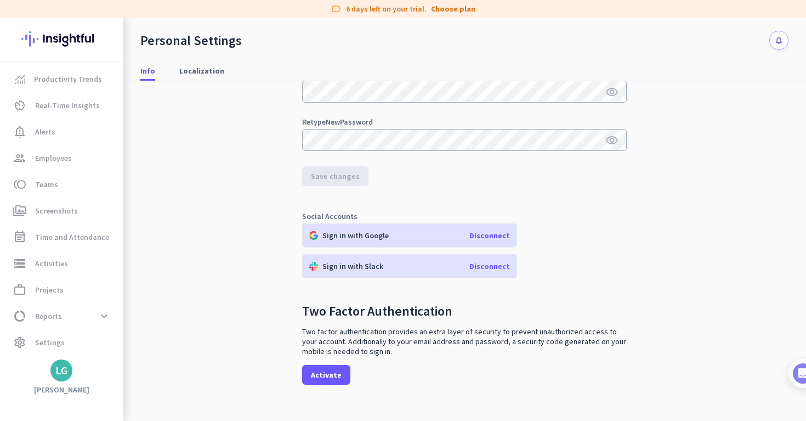
click at [373, 235] on p "Sign in with Google" at bounding box center [356, 235] width 66 height 10
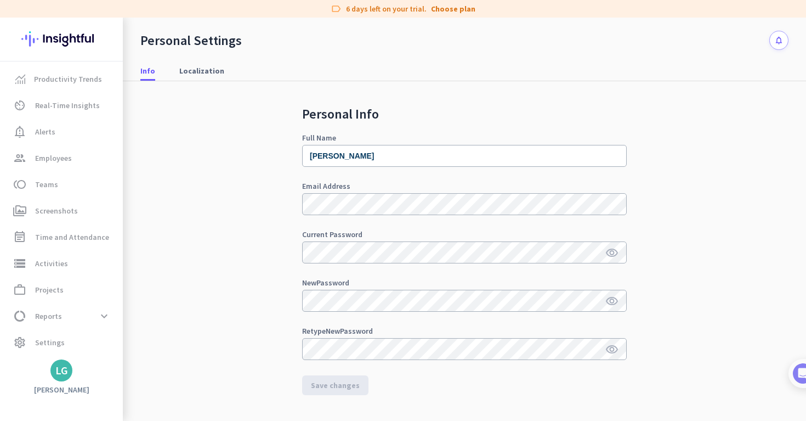
scroll to position [0, 0]
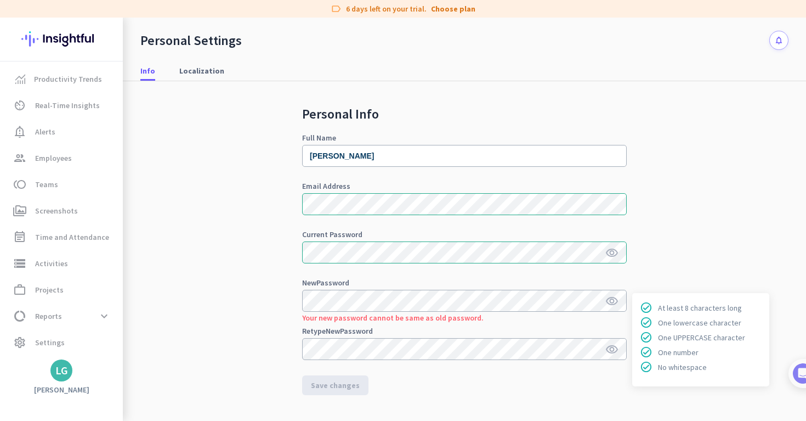
click at [265, 304] on div "Personal Info Full Name Lucero Gil Email Address Current Password visibility Ne…" at bounding box center [464, 282] width 648 height 403
click at [608, 297] on icon "visibility" at bounding box center [612, 301] width 13 height 13
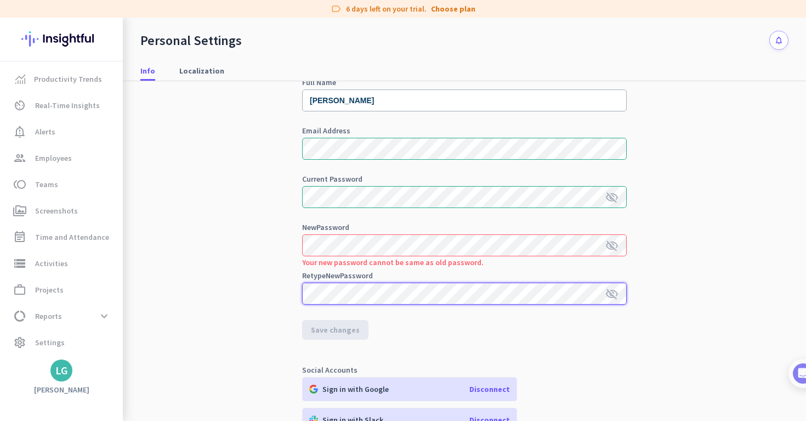
scroll to position [102, 0]
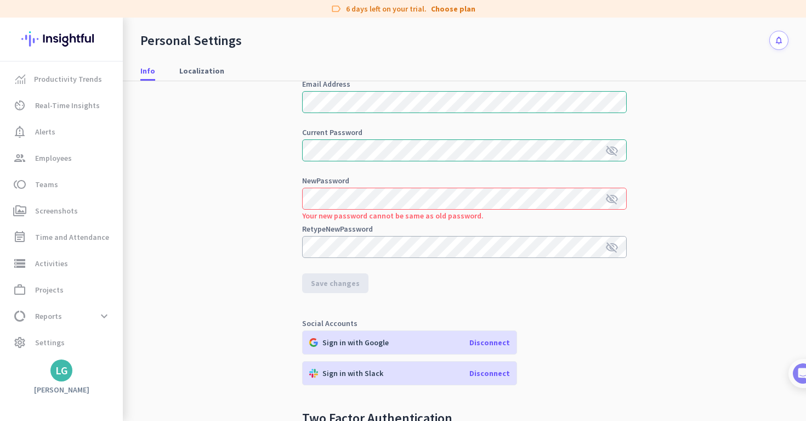
click at [274, 290] on div "Personal Info Full Name Lucero Gil Email Address Current Password visibility_of…" at bounding box center [464, 180] width 648 height 403
click at [246, 214] on div "Personal Info Full Name Lucero Gil Email Address Current Password visibility_of…" at bounding box center [464, 180] width 648 height 403
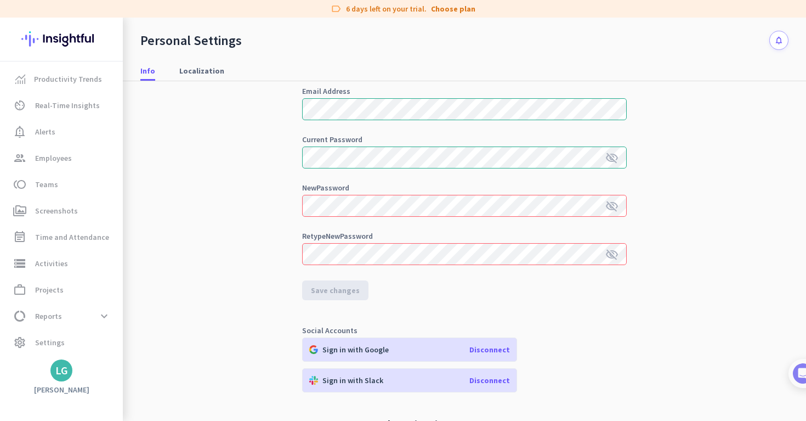
scroll to position [104, 0]
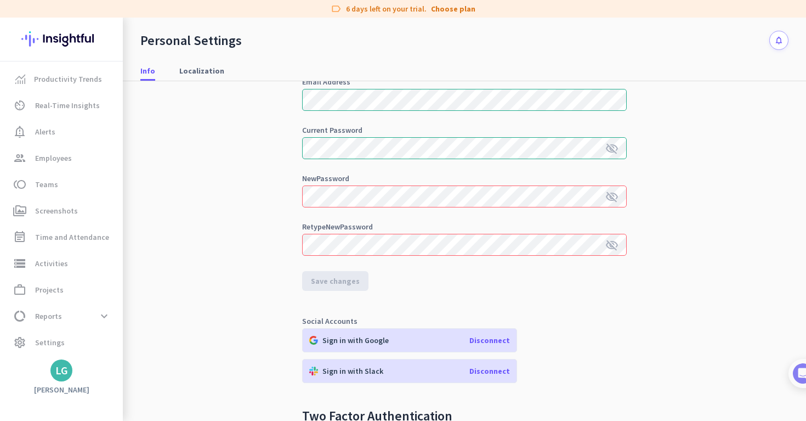
click at [335, 280] on form "Full Name Lucero Gil Email Address Current Password visibility_off New Password…" at bounding box center [464, 160] width 325 height 261
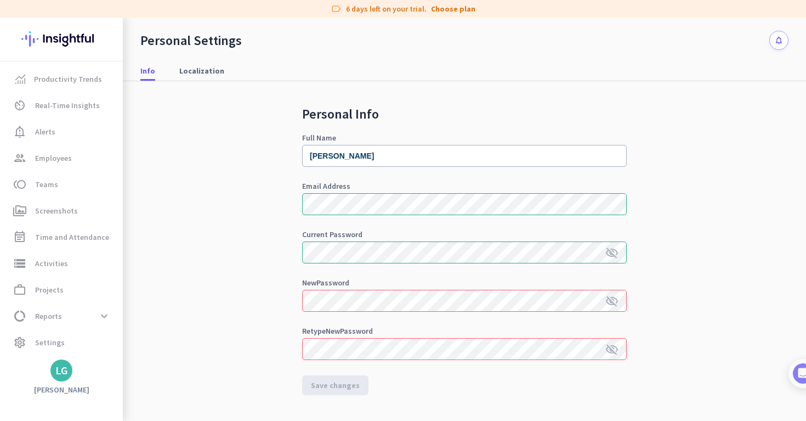
scroll to position [0, 0]
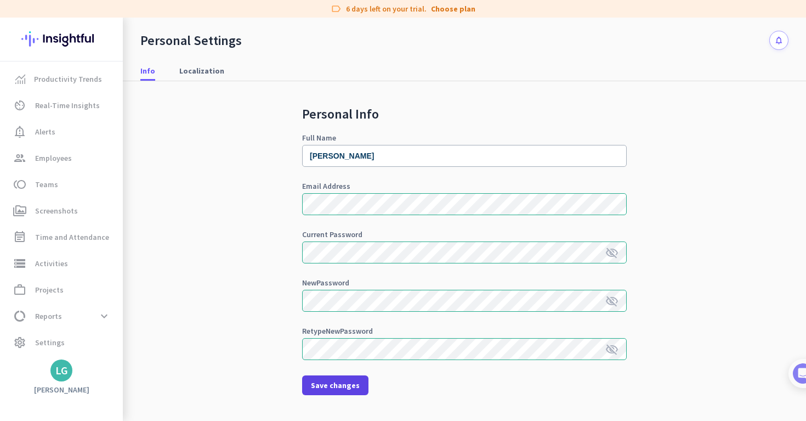
click at [342, 385] on span "Save changes" at bounding box center [335, 385] width 49 height 11
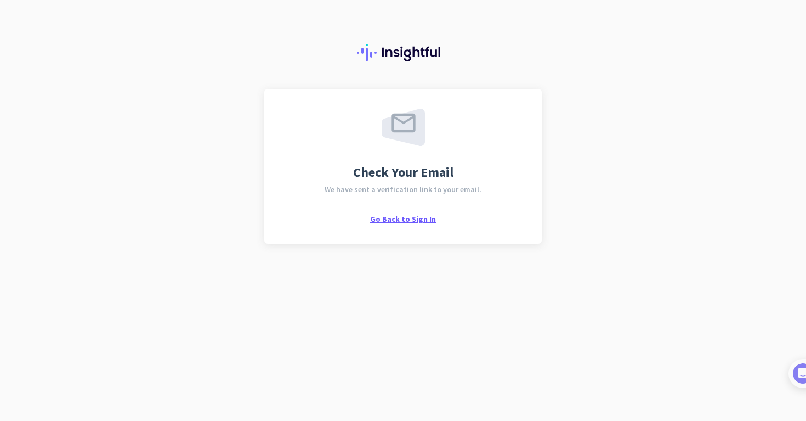
click at [405, 220] on span "Go Back to Sign In" at bounding box center [403, 219] width 66 height 10
click at [408, 224] on div "Check Your Email We have sent a verification link to your email. Go Back to Sig…" at bounding box center [403, 166] width 278 height 155
